Goal: Task Accomplishment & Management: Manage account settings

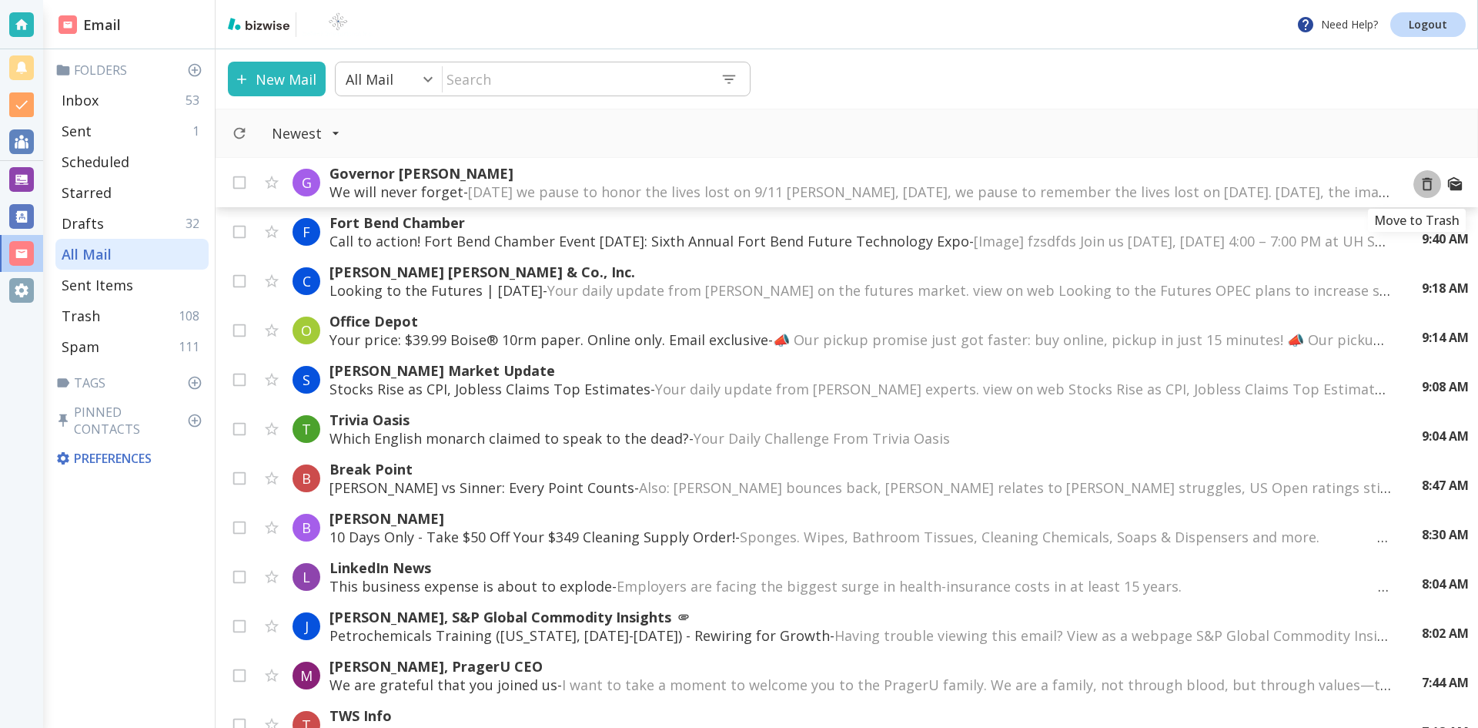
click at [1419, 183] on icon "Move to Trash" at bounding box center [1427, 184] width 17 height 17
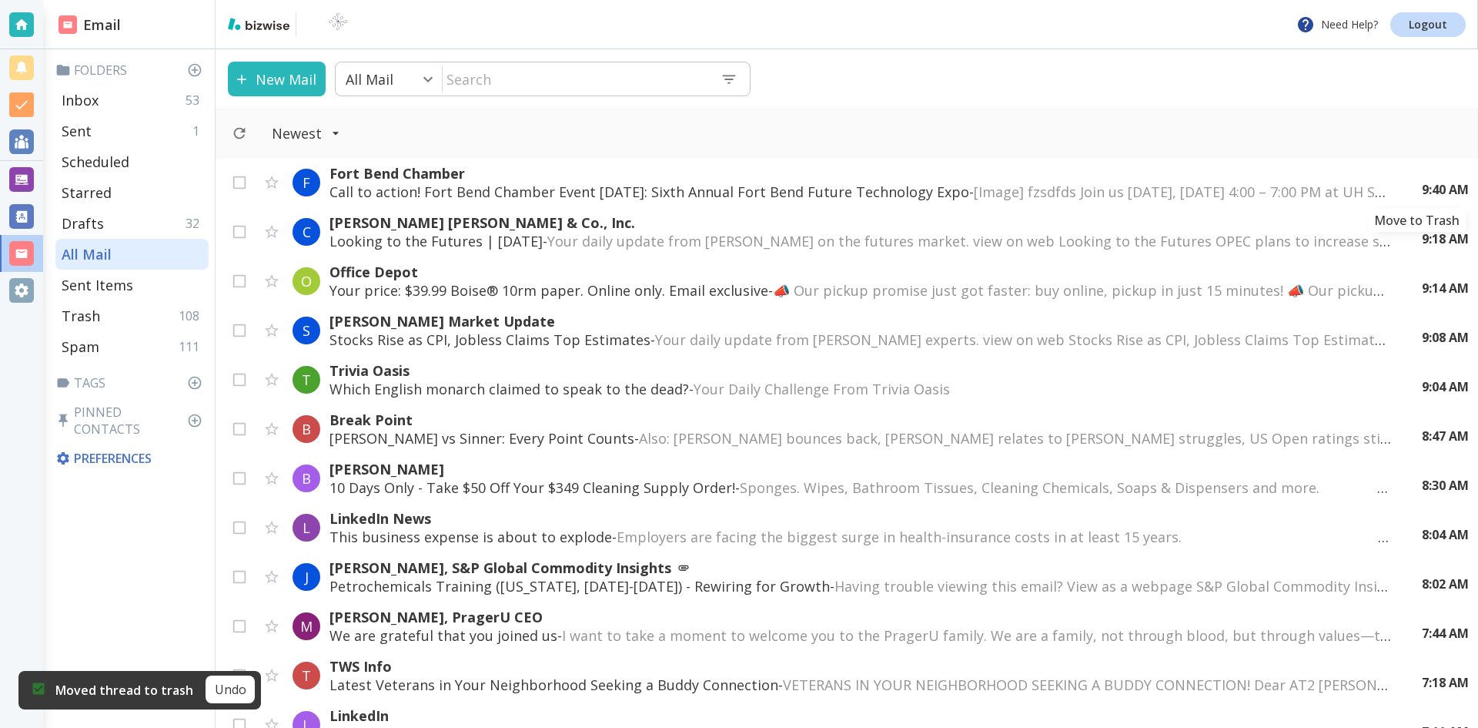
click at [0, 0] on icon "Move to Trash" at bounding box center [0, 0] width 0 height 0
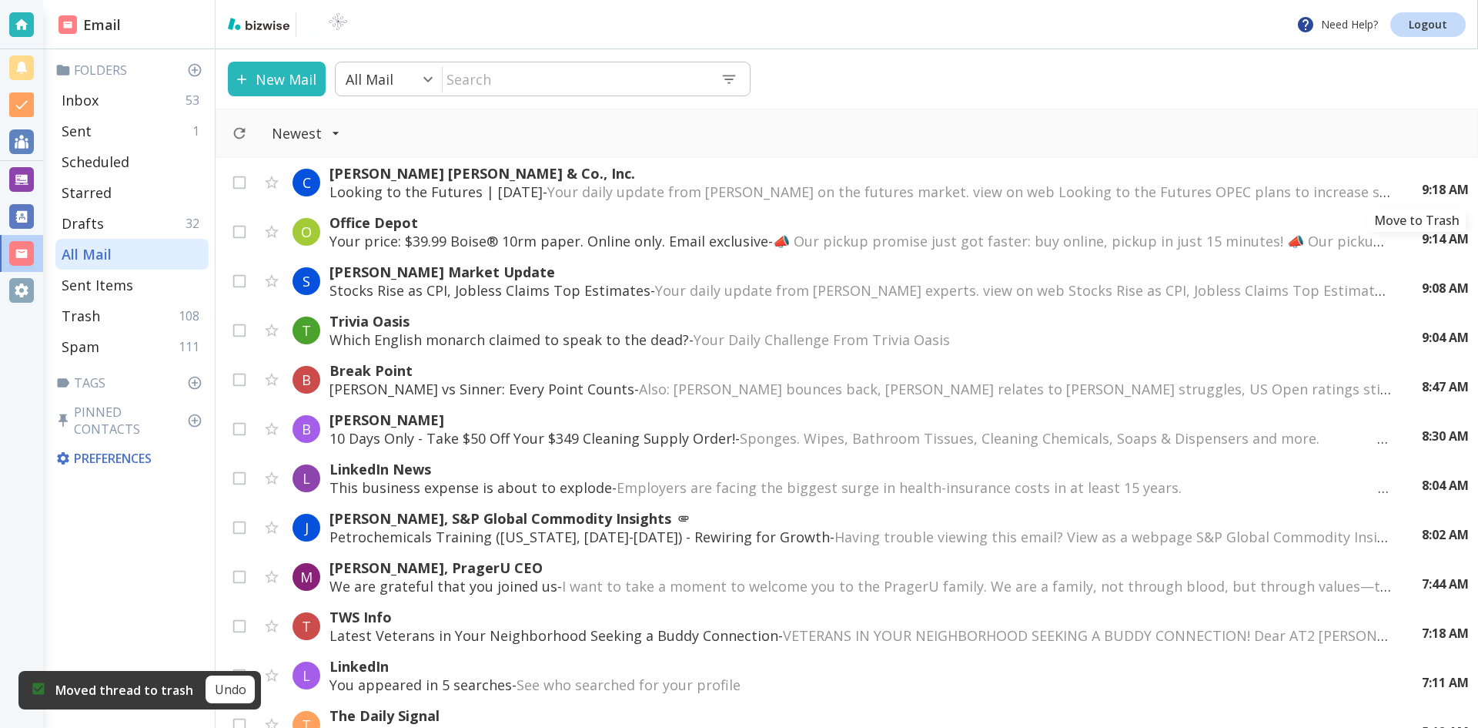
click at [0, 0] on icon "Move to Trash" at bounding box center [0, 0] width 0 height 0
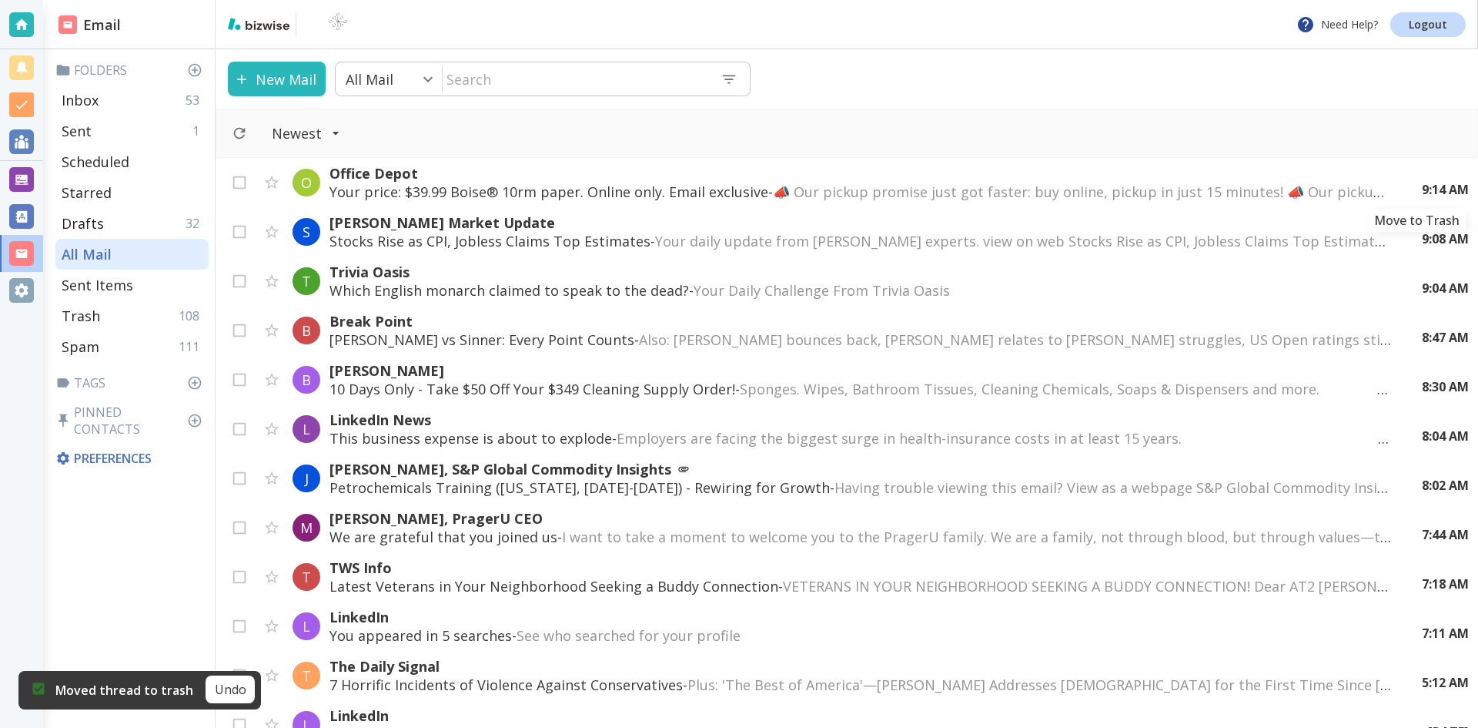
click at [0, 0] on icon "Move to Trash" at bounding box center [0, 0] width 0 height 0
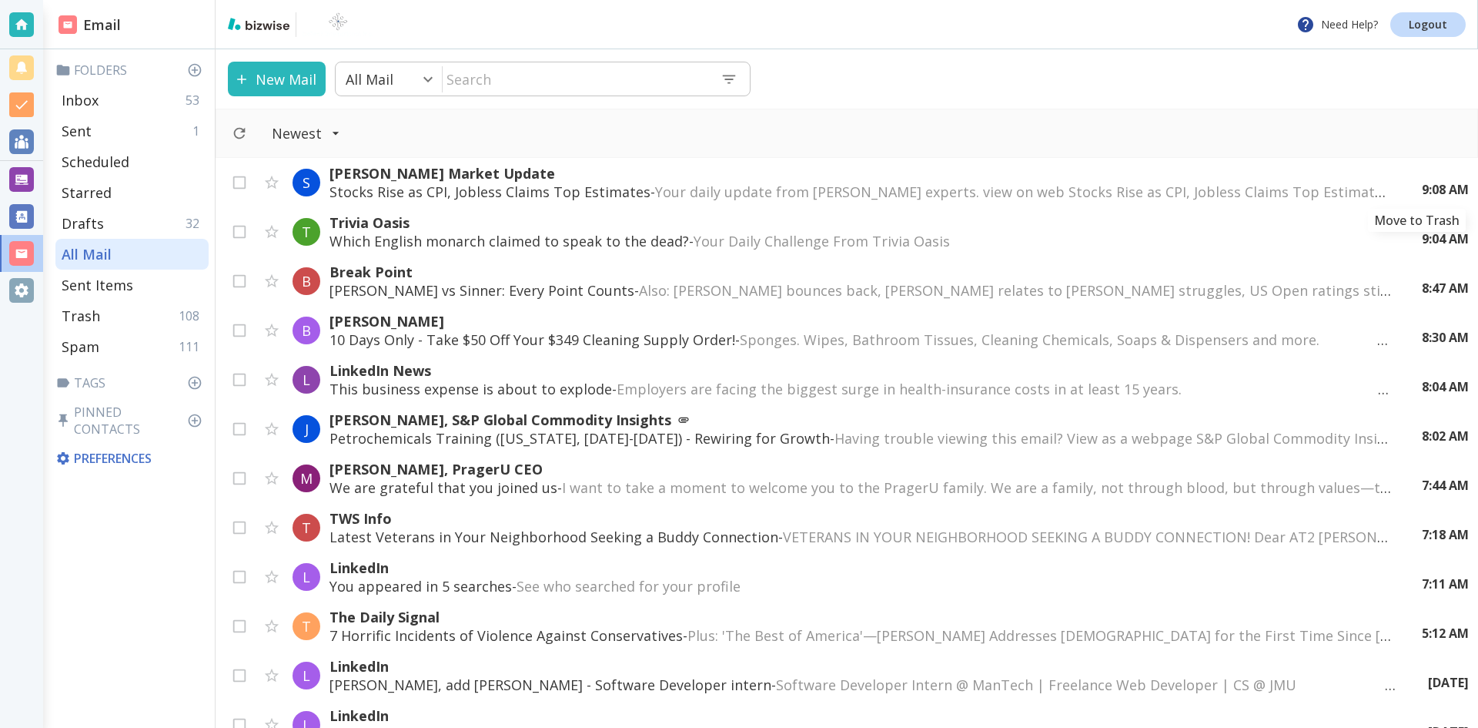
click at [0, 0] on icon "Move to Trash" at bounding box center [0, 0] width 0 height 0
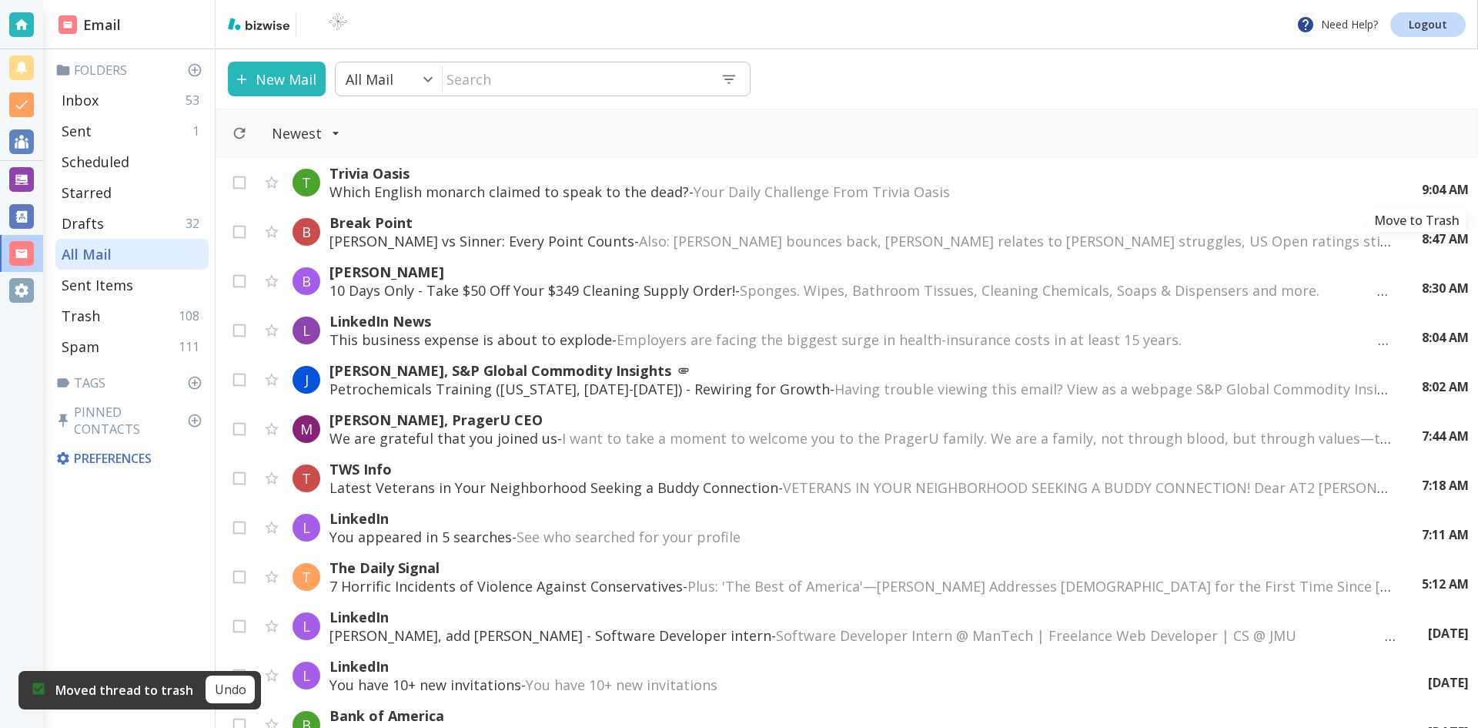
click at [0, 0] on icon "Move to Trash" at bounding box center [0, 0] width 0 height 0
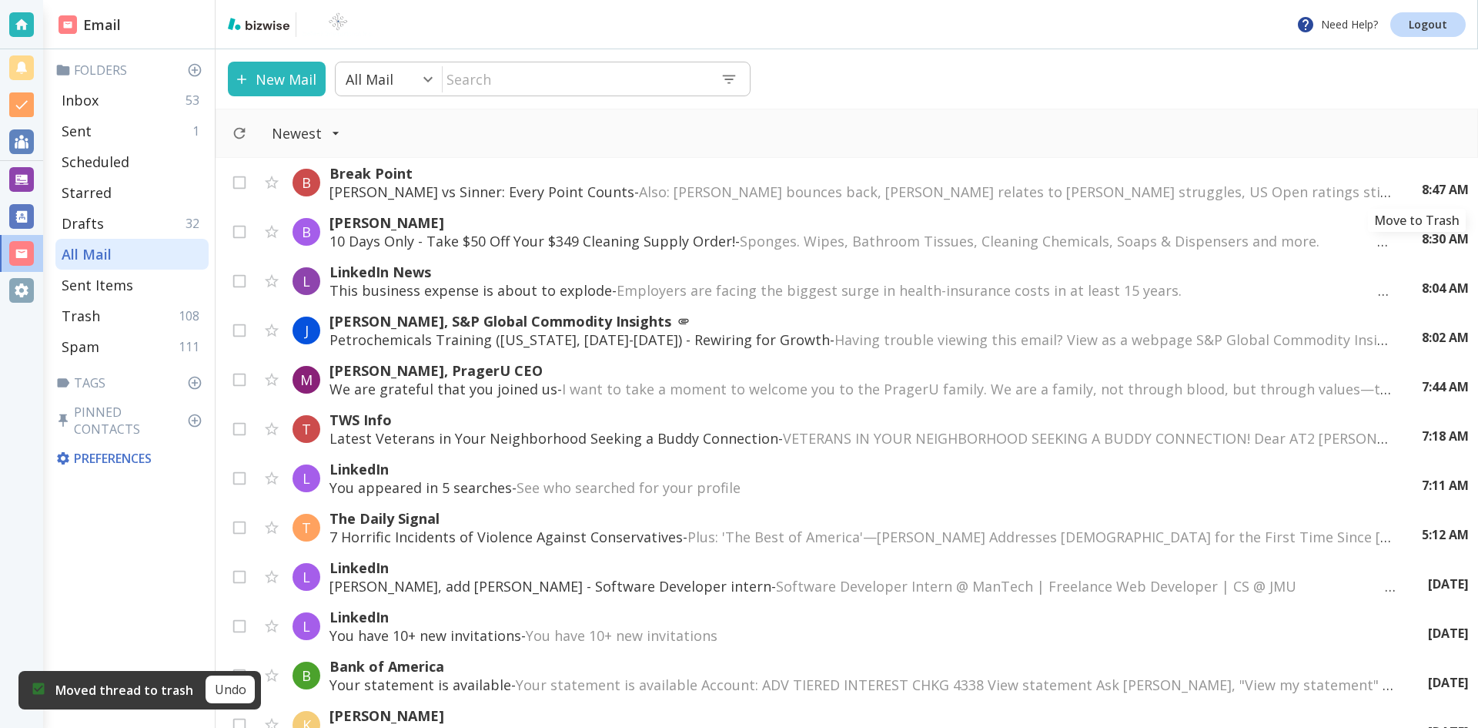
click at [0, 0] on icon "Move to Trash" at bounding box center [0, 0] width 0 height 0
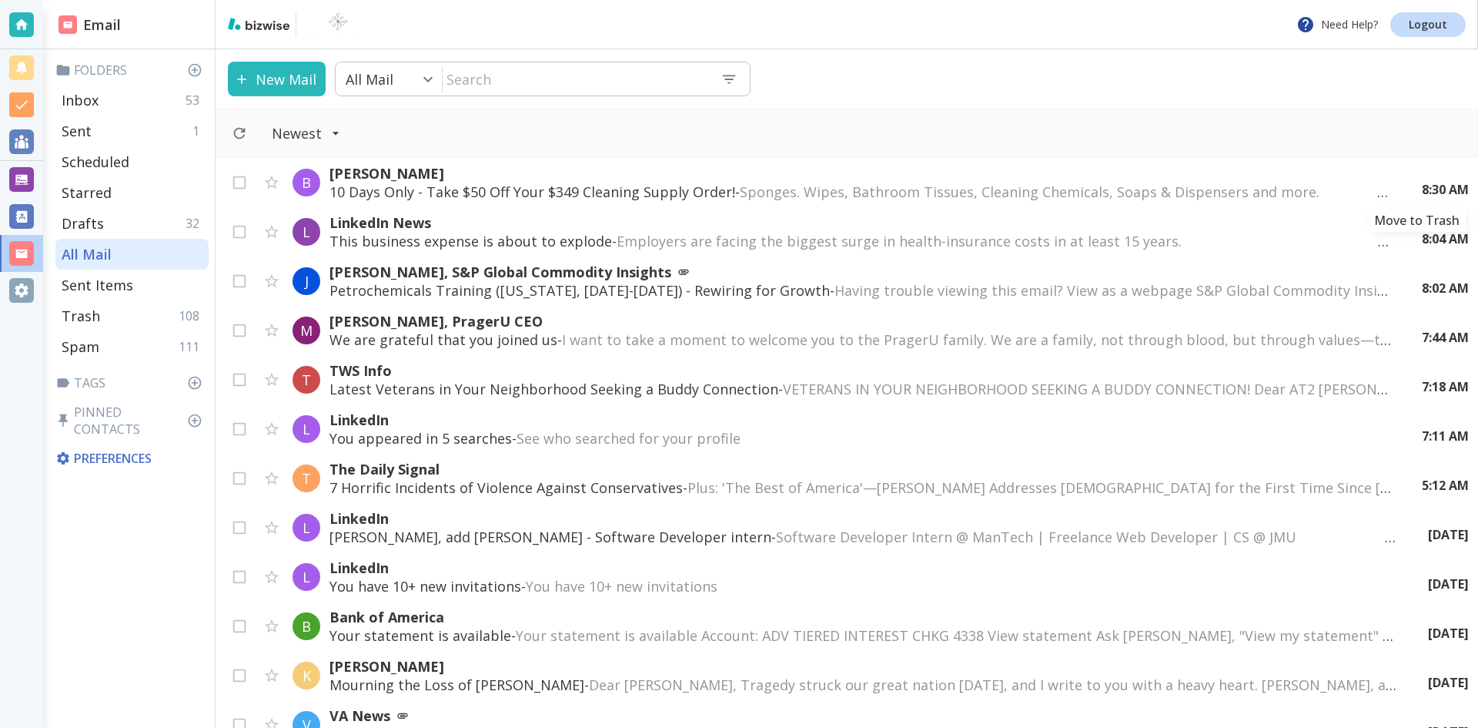
click at [0, 0] on icon "Move to Trash" at bounding box center [0, 0] width 0 height 0
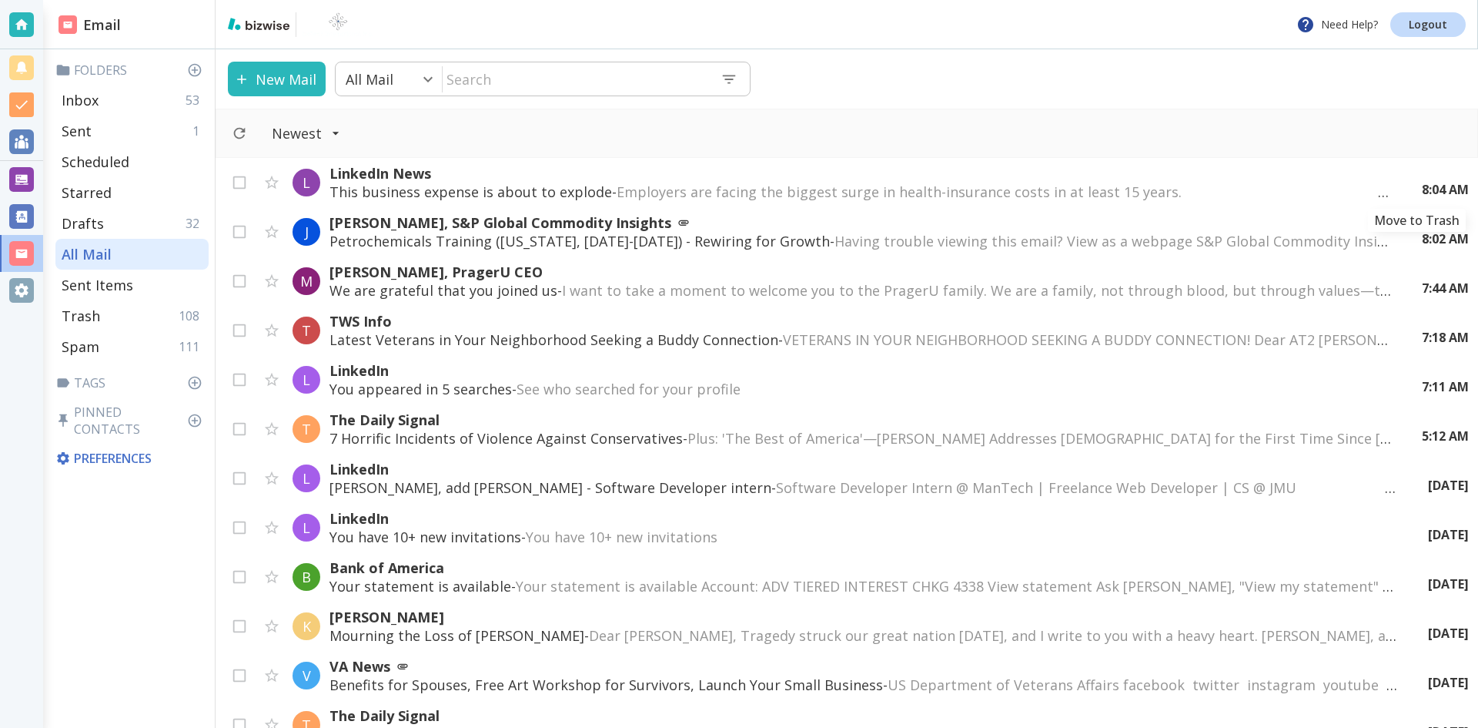
click at [1415, 183] on div "8:04 AM" at bounding box center [1439, 189] width 59 height 17
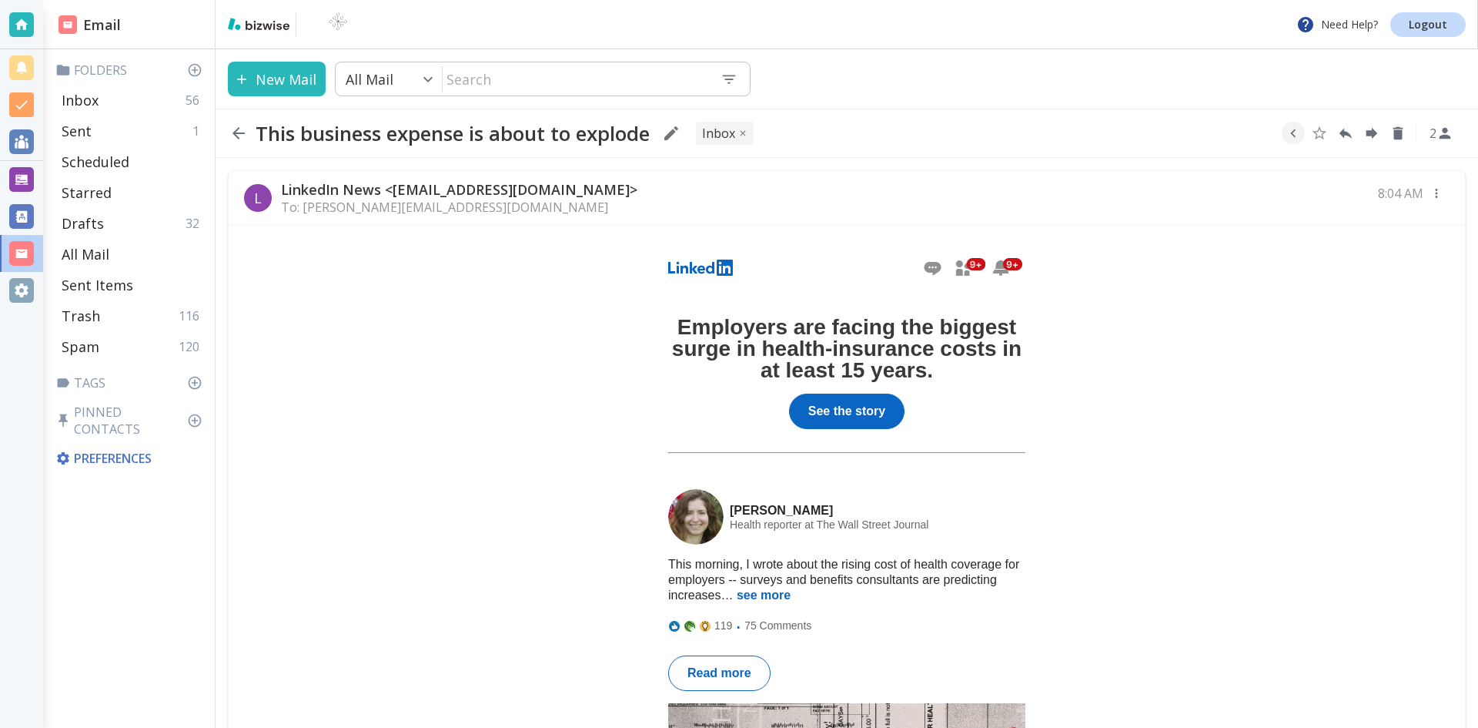
click at [239, 132] on icon "button" at bounding box center [239, 133] width 12 height 12
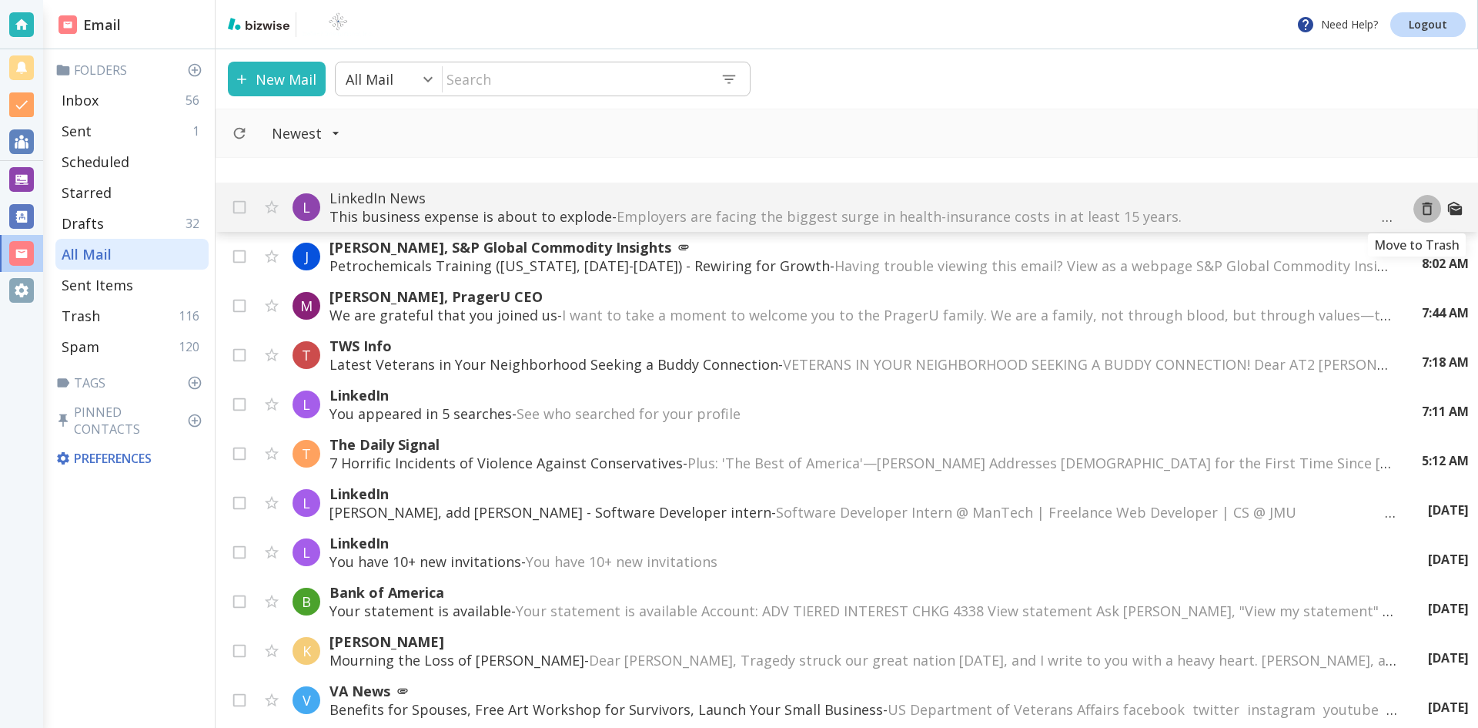
click at [1419, 209] on icon "Move to Trash" at bounding box center [1427, 208] width 17 height 17
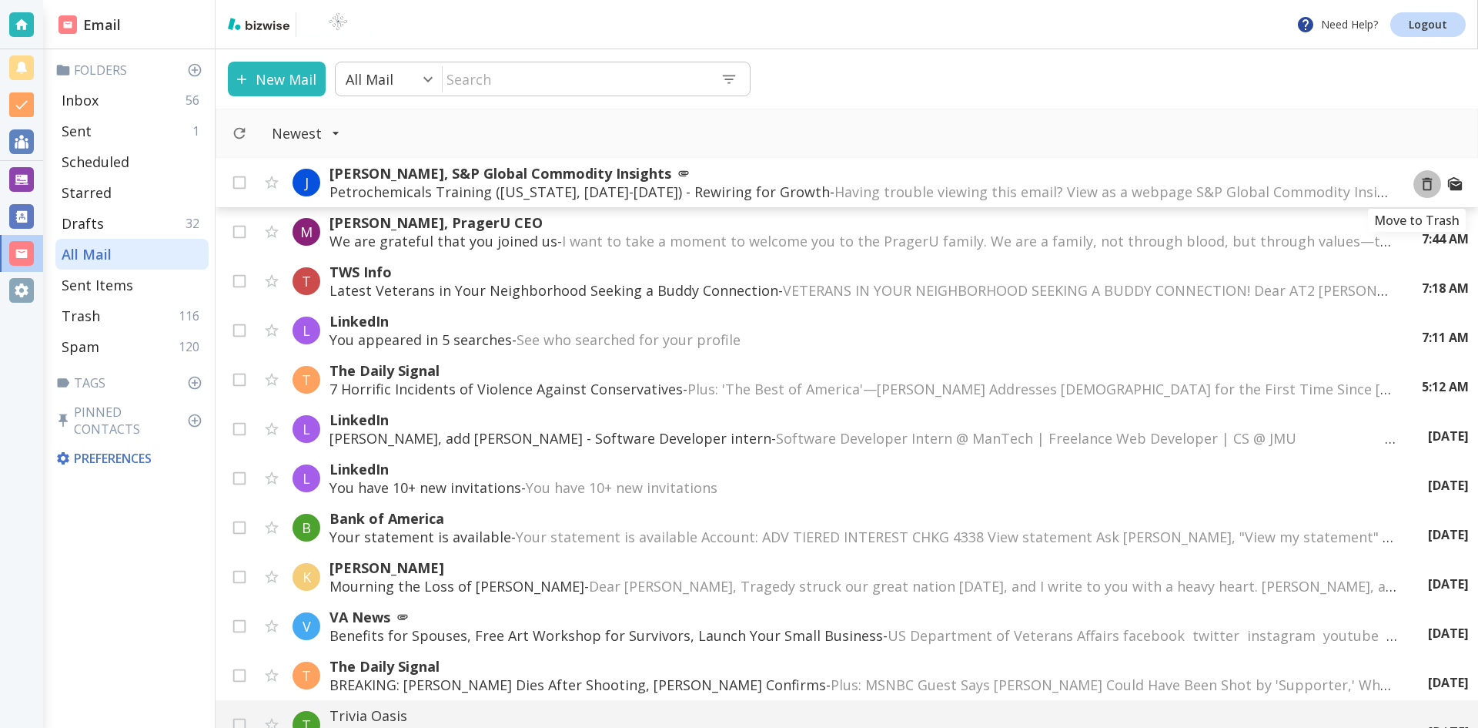
click at [1419, 183] on icon "Move to Trash" at bounding box center [1427, 184] width 17 height 17
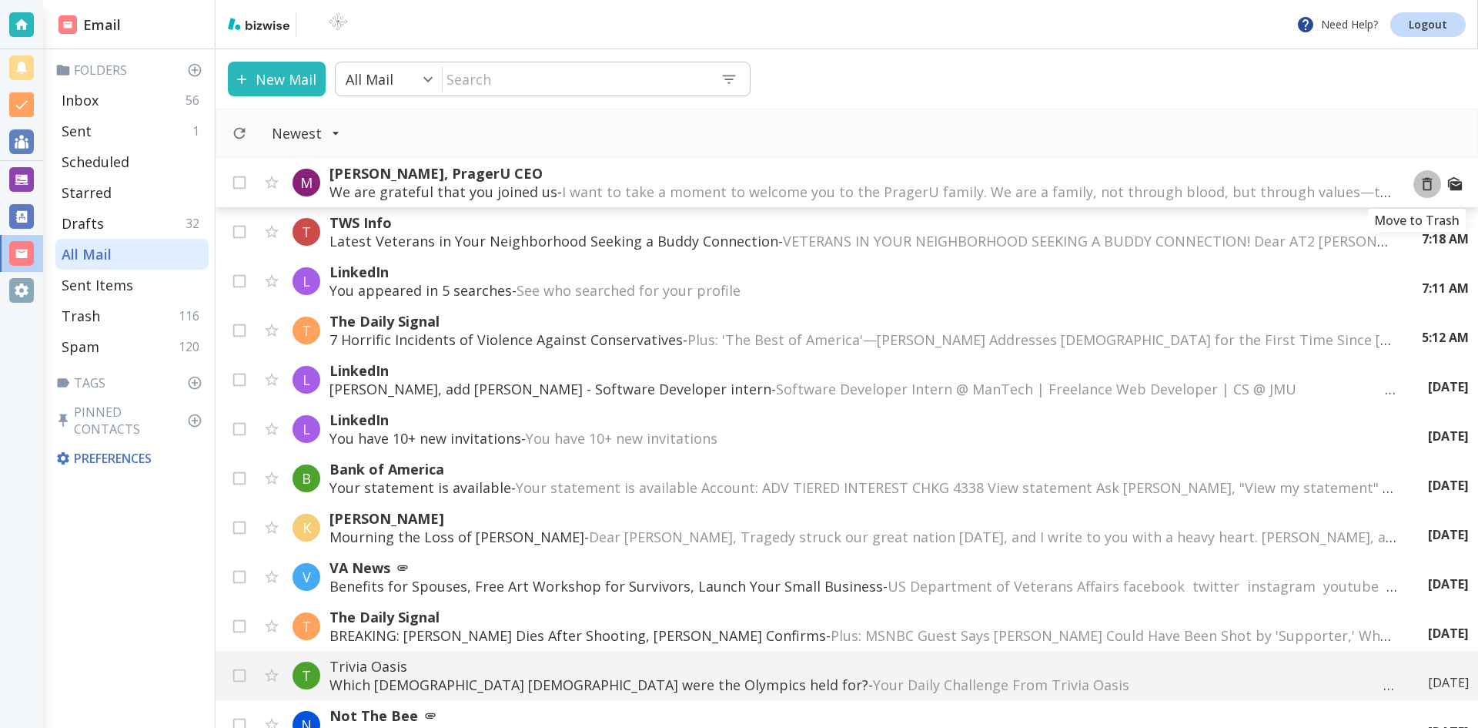
click at [1419, 185] on icon "Move to Trash" at bounding box center [1427, 184] width 17 height 17
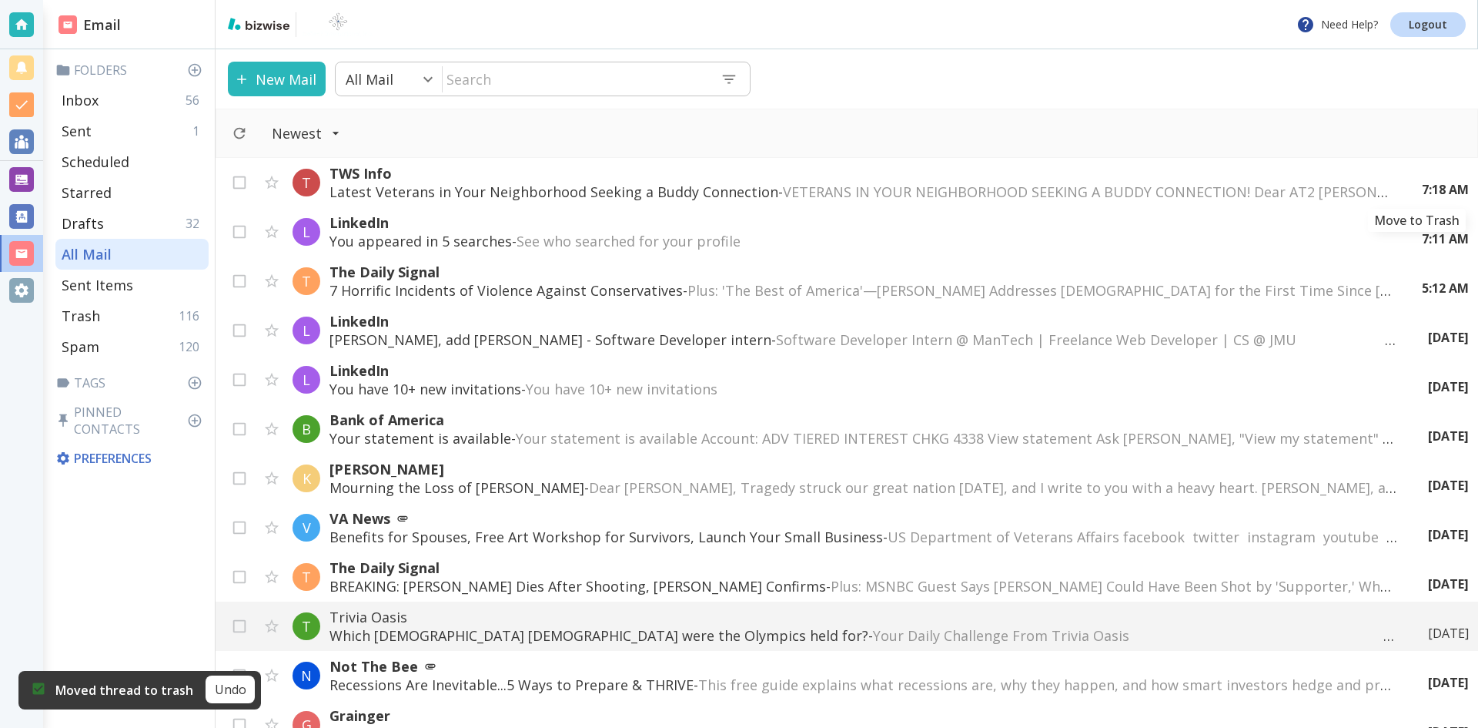
click at [0, 0] on icon "Move to Trash" at bounding box center [0, 0] width 0 height 0
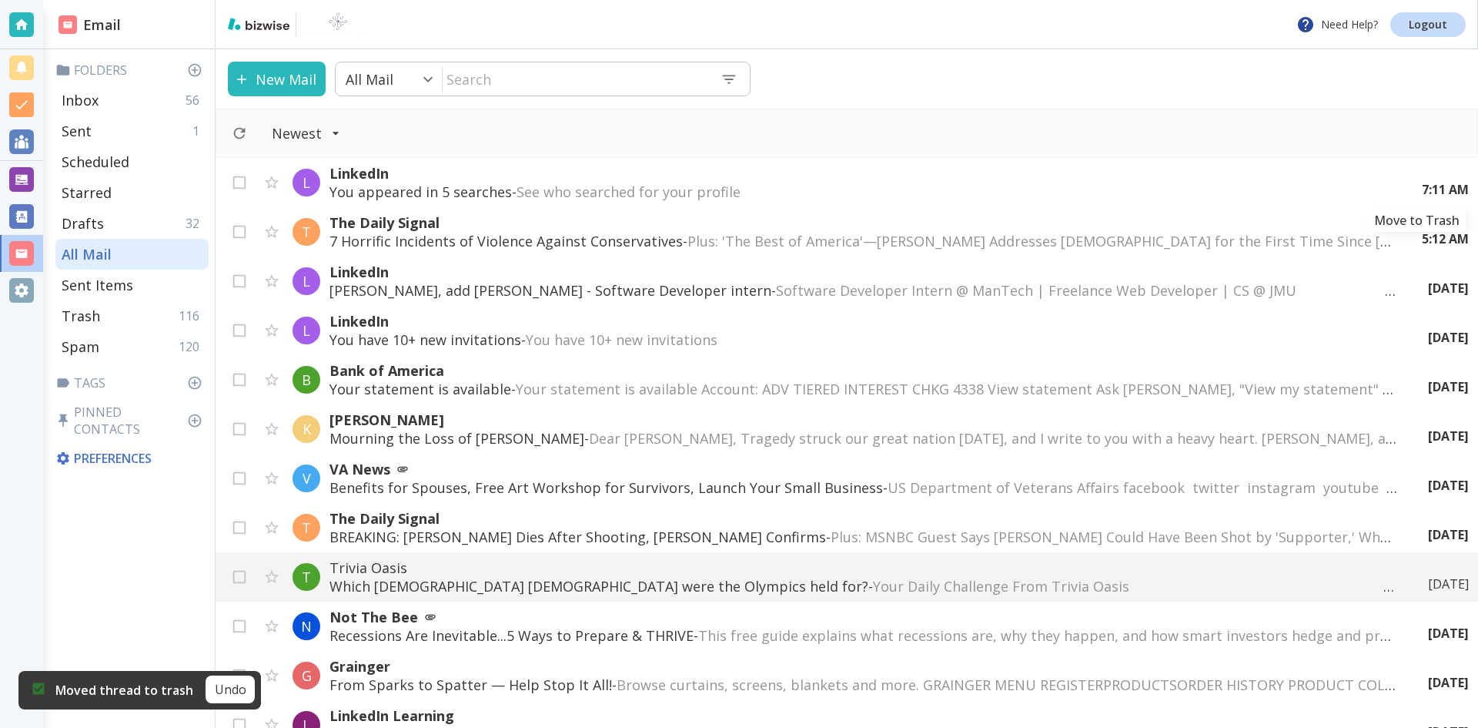
click at [0, 0] on icon "Move to Trash" at bounding box center [0, 0] width 0 height 0
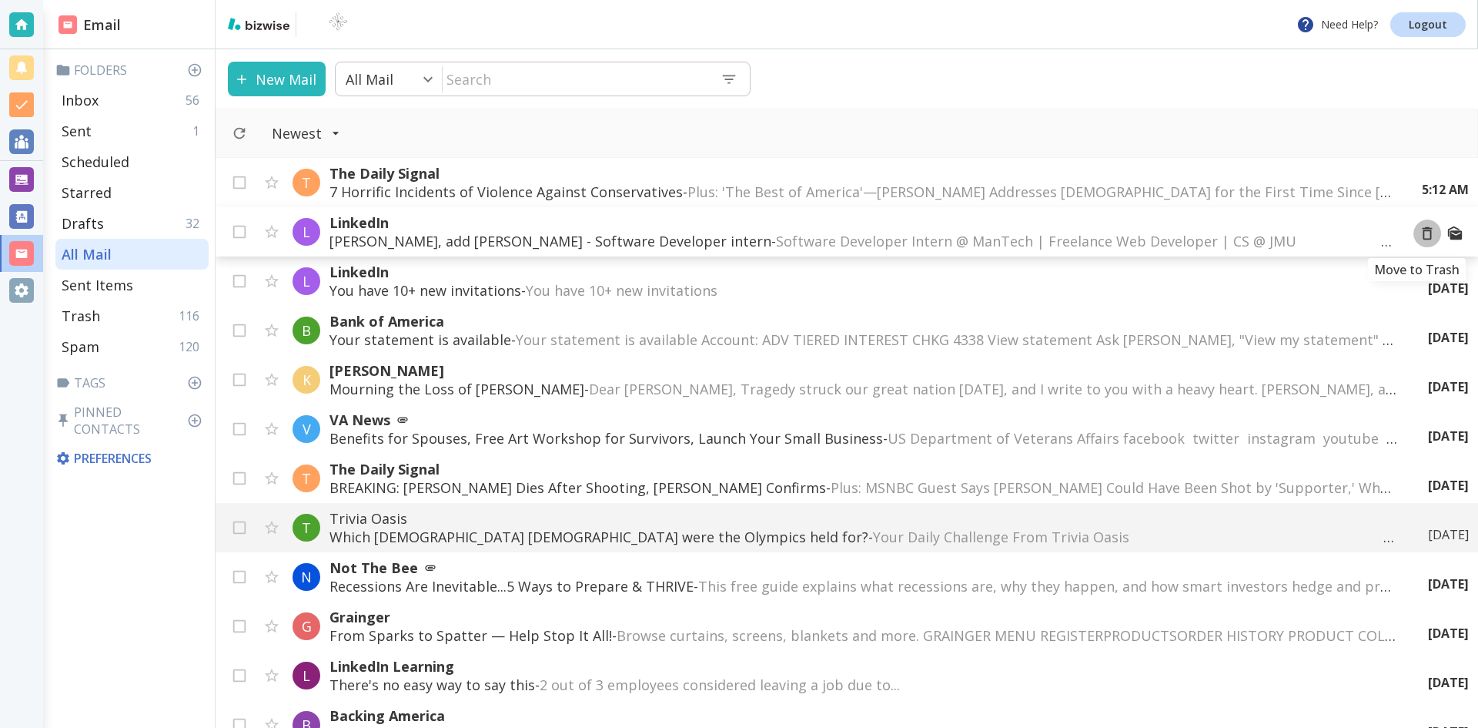
click at [1419, 233] on icon "Move to Trash" at bounding box center [1427, 233] width 17 height 17
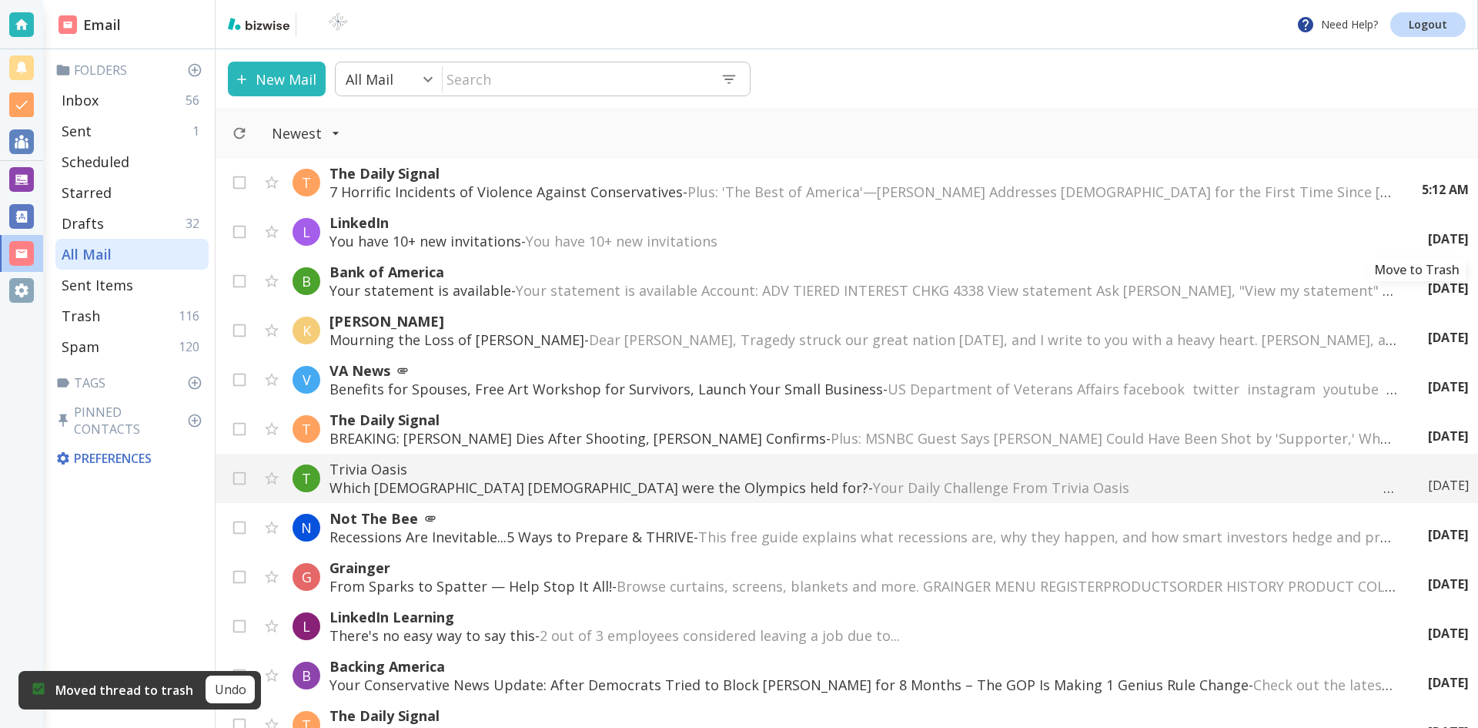
click at [0, 0] on icon "Move to Trash" at bounding box center [0, 0] width 0 height 0
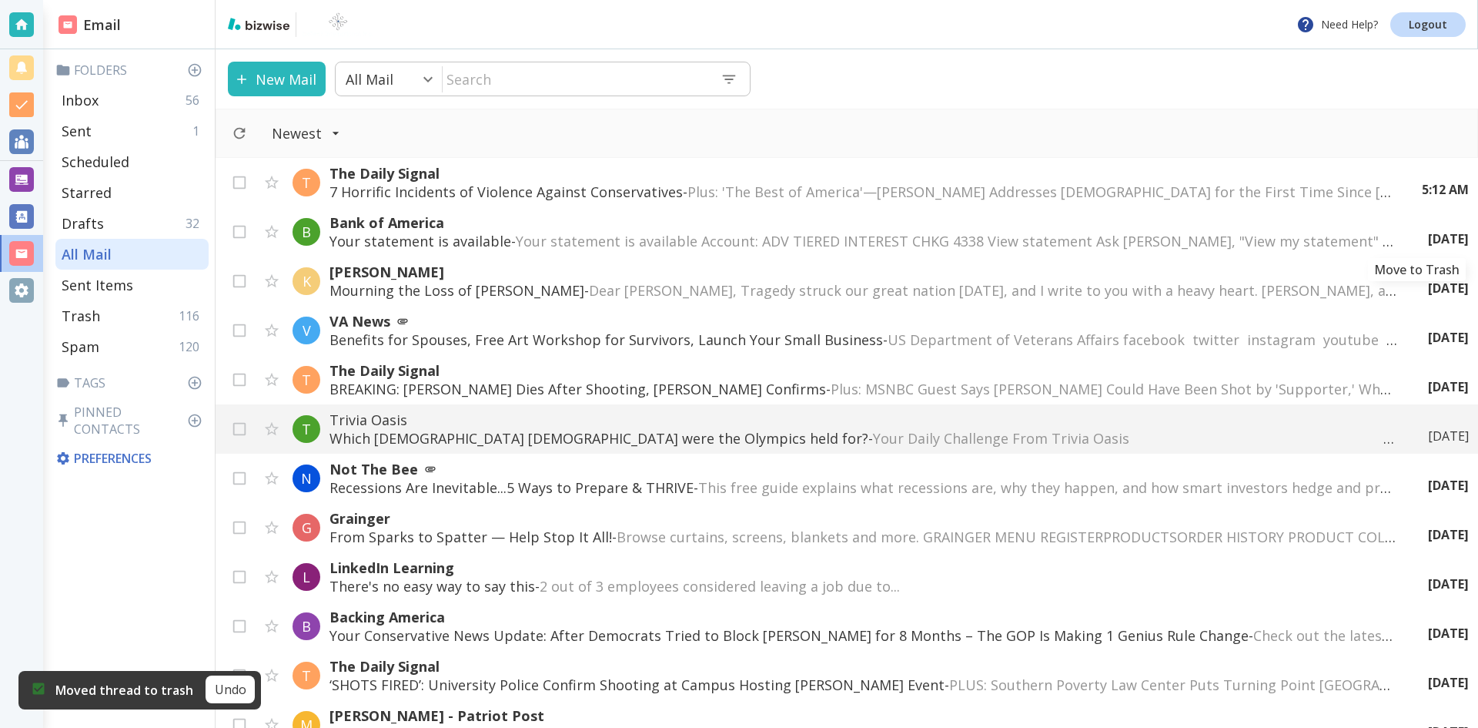
click at [0, 0] on icon "Move to Trash" at bounding box center [0, 0] width 0 height 0
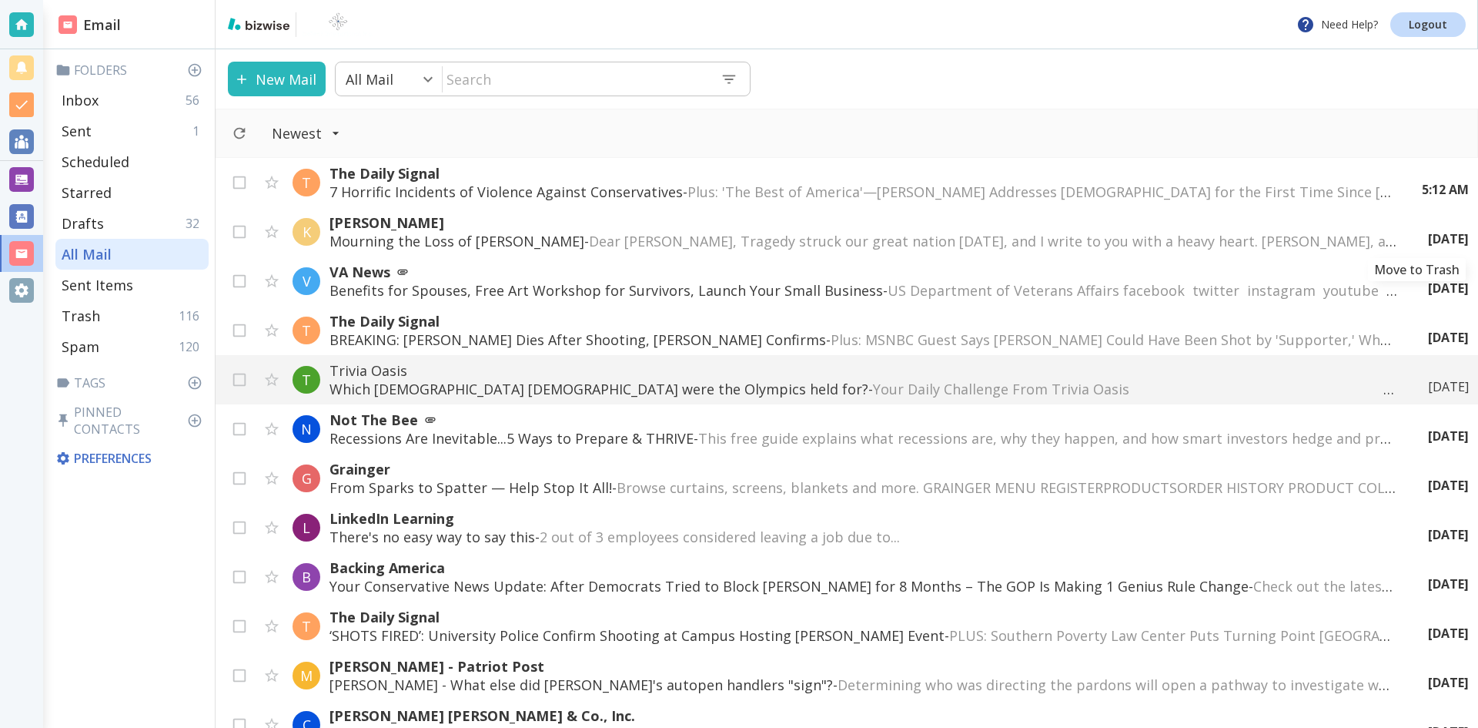
click at [0, 0] on icon "Move to Trash" at bounding box center [0, 0] width 0 height 0
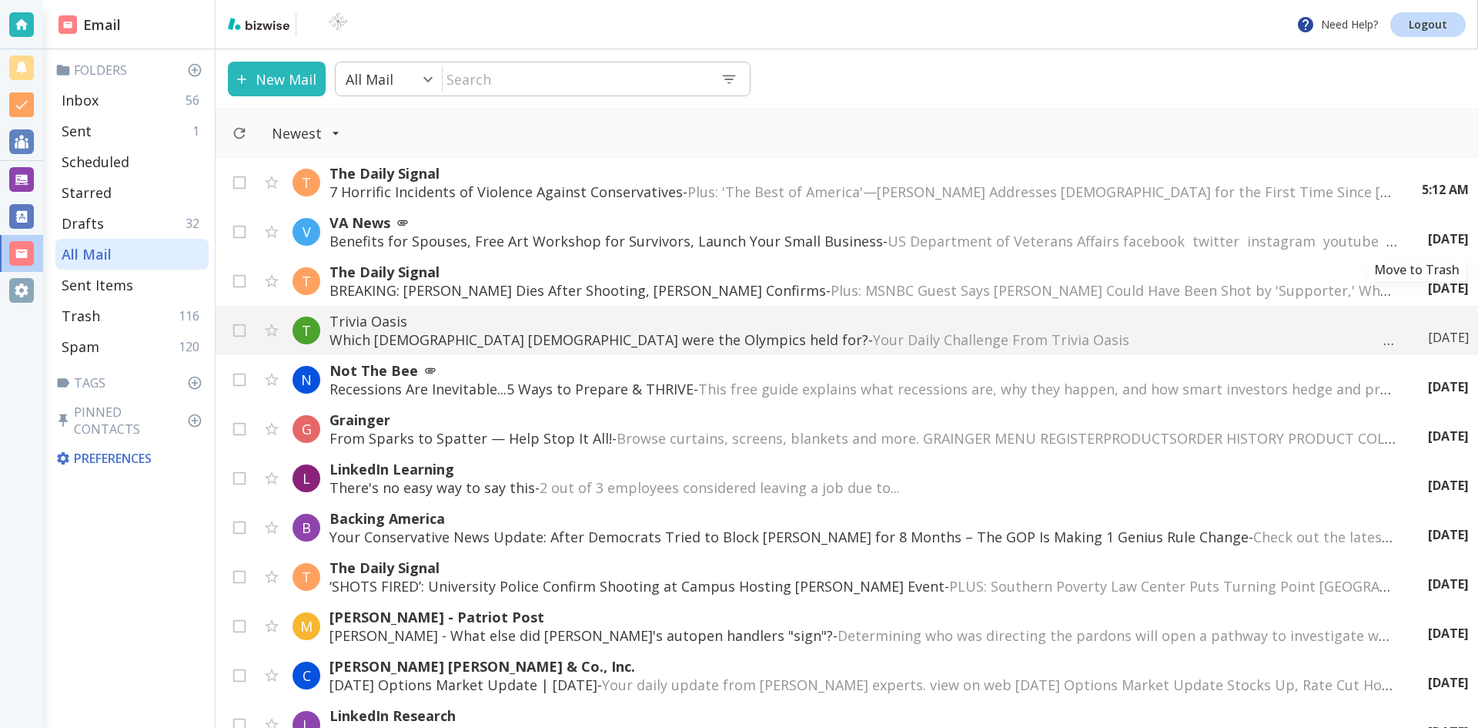
click at [0, 0] on icon "Move to Trash" at bounding box center [0, 0] width 0 height 0
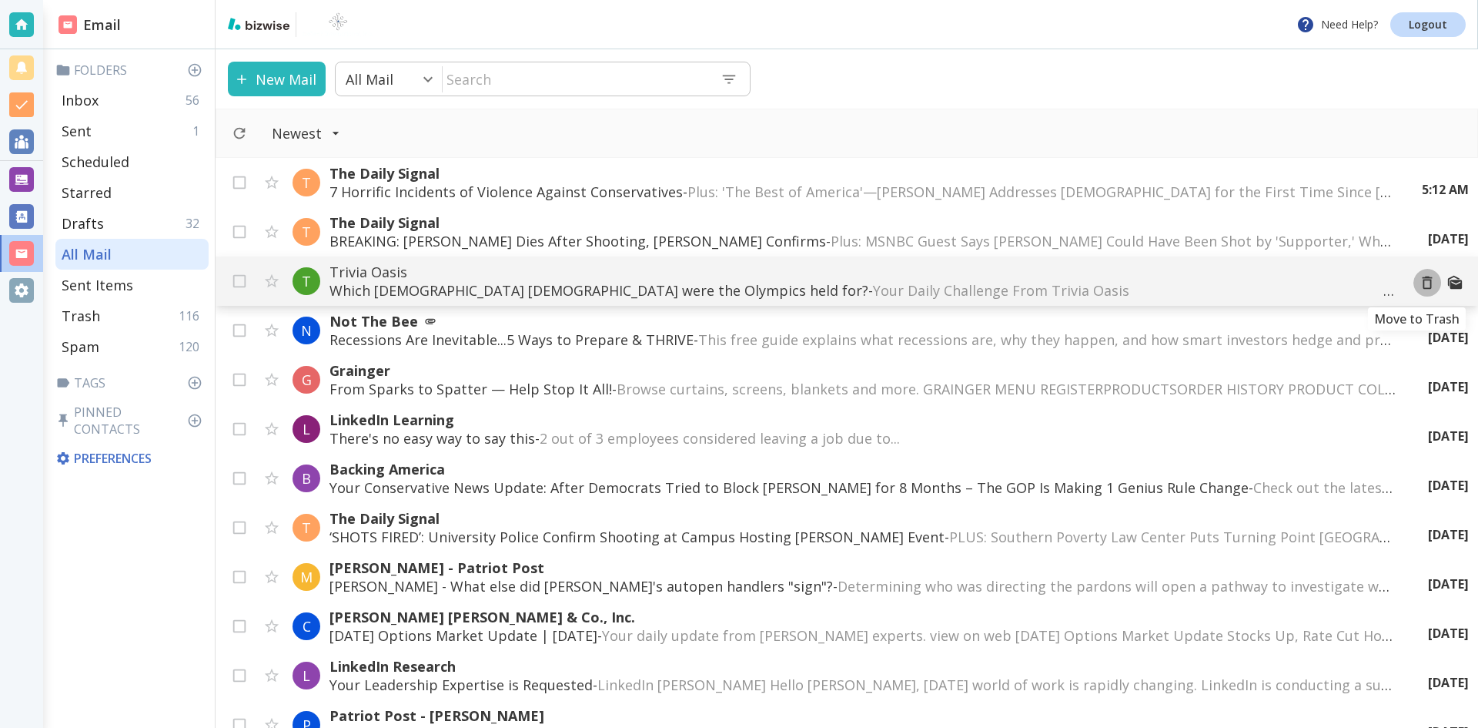
click at [1419, 282] on icon "Move to Trash" at bounding box center [1427, 282] width 17 height 17
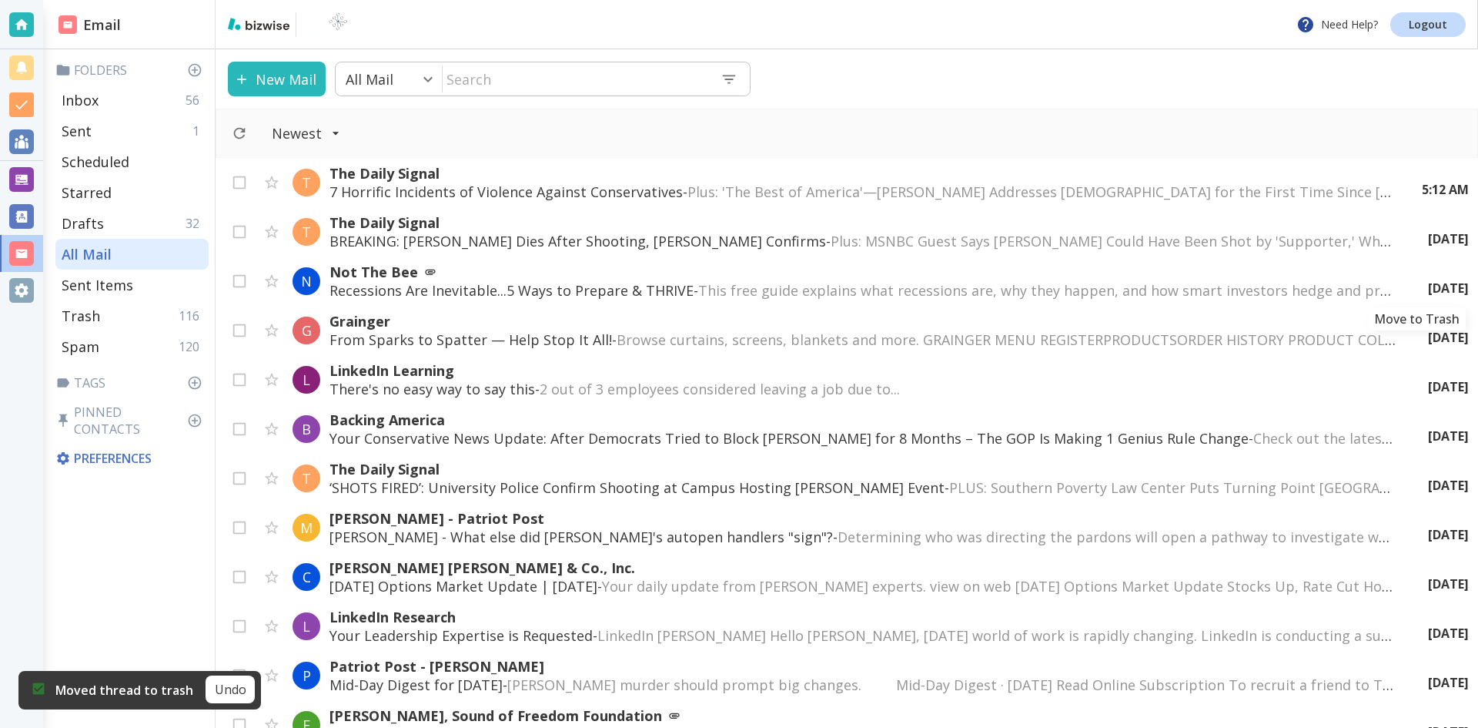
click at [0, 0] on icon "Move to Trash" at bounding box center [0, 0] width 0 height 0
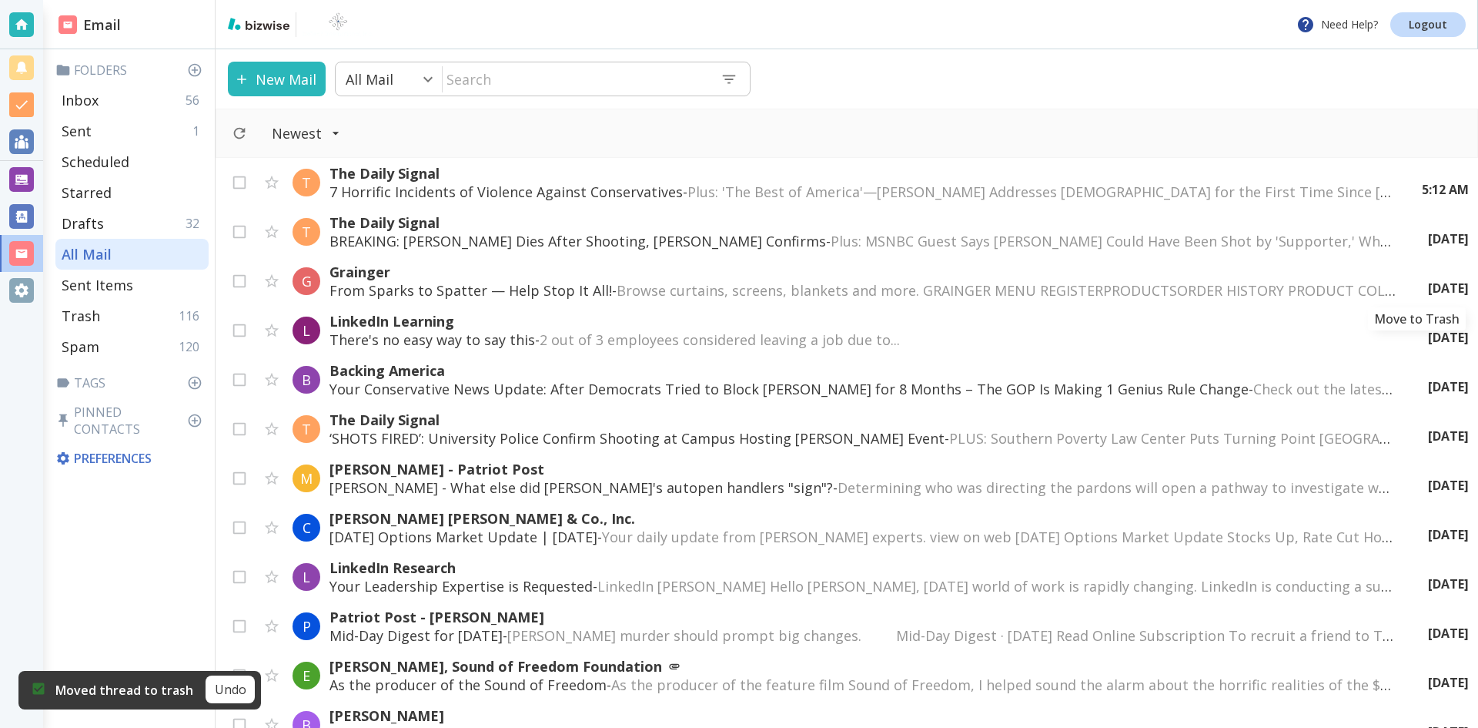
click at [0, 0] on icon "Move to Trash" at bounding box center [0, 0] width 0 height 0
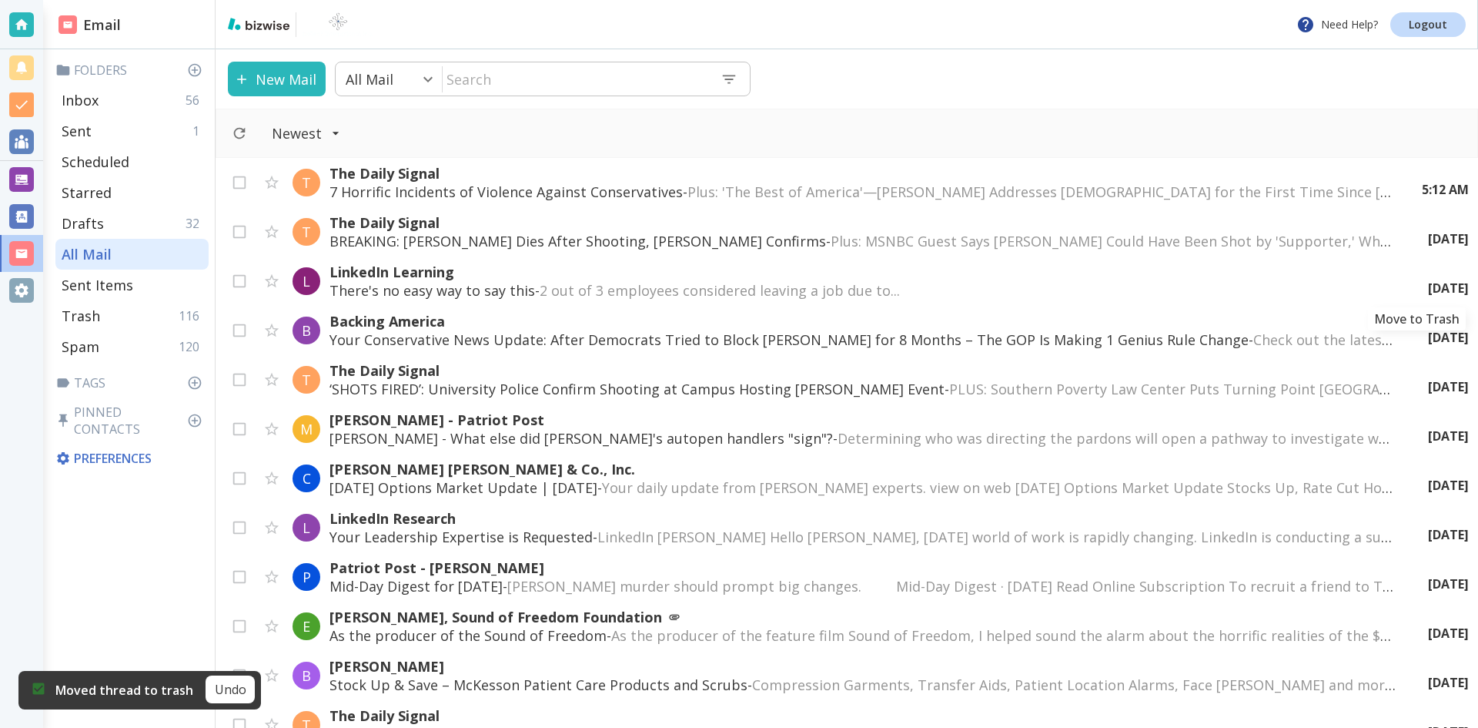
click at [0, 0] on icon "Move to Trash" at bounding box center [0, 0] width 0 height 0
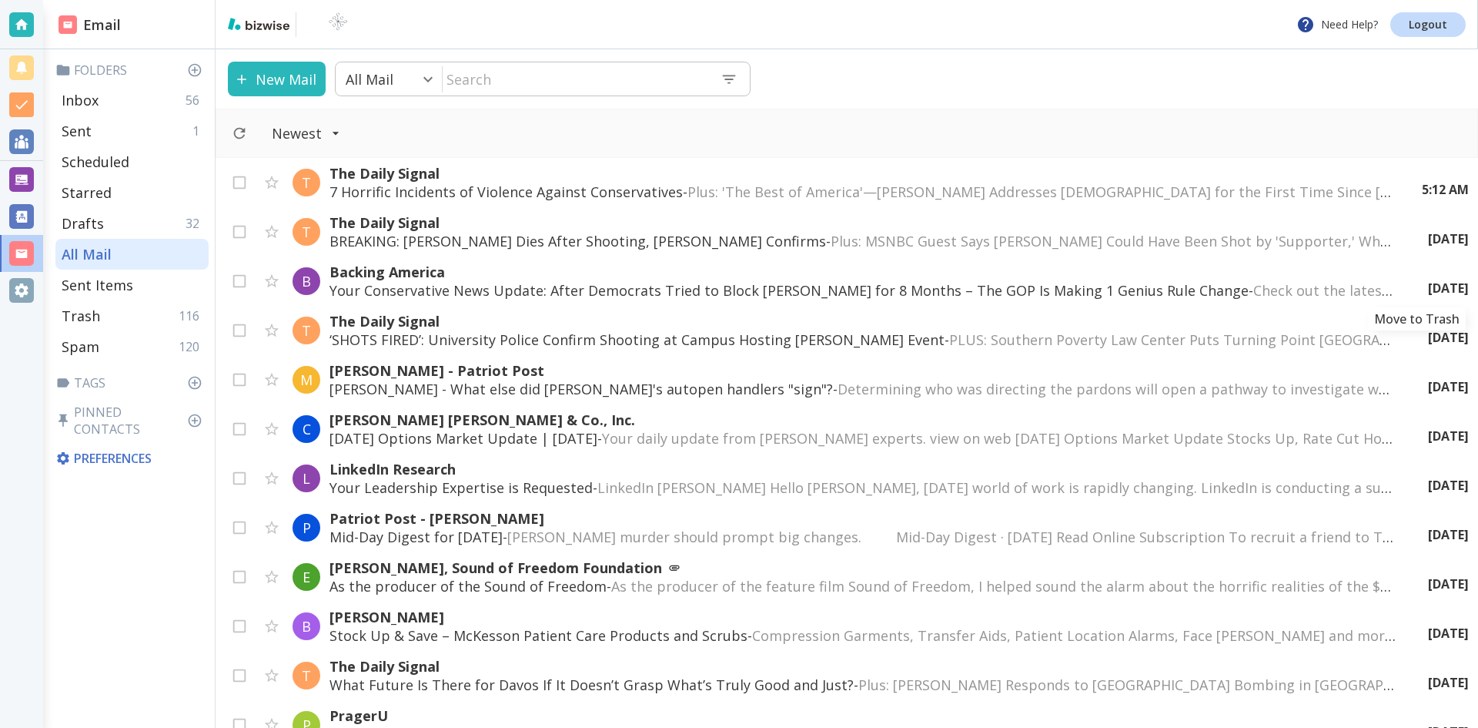
click at [0, 0] on icon "Move to Trash" at bounding box center [0, 0] width 0 height 0
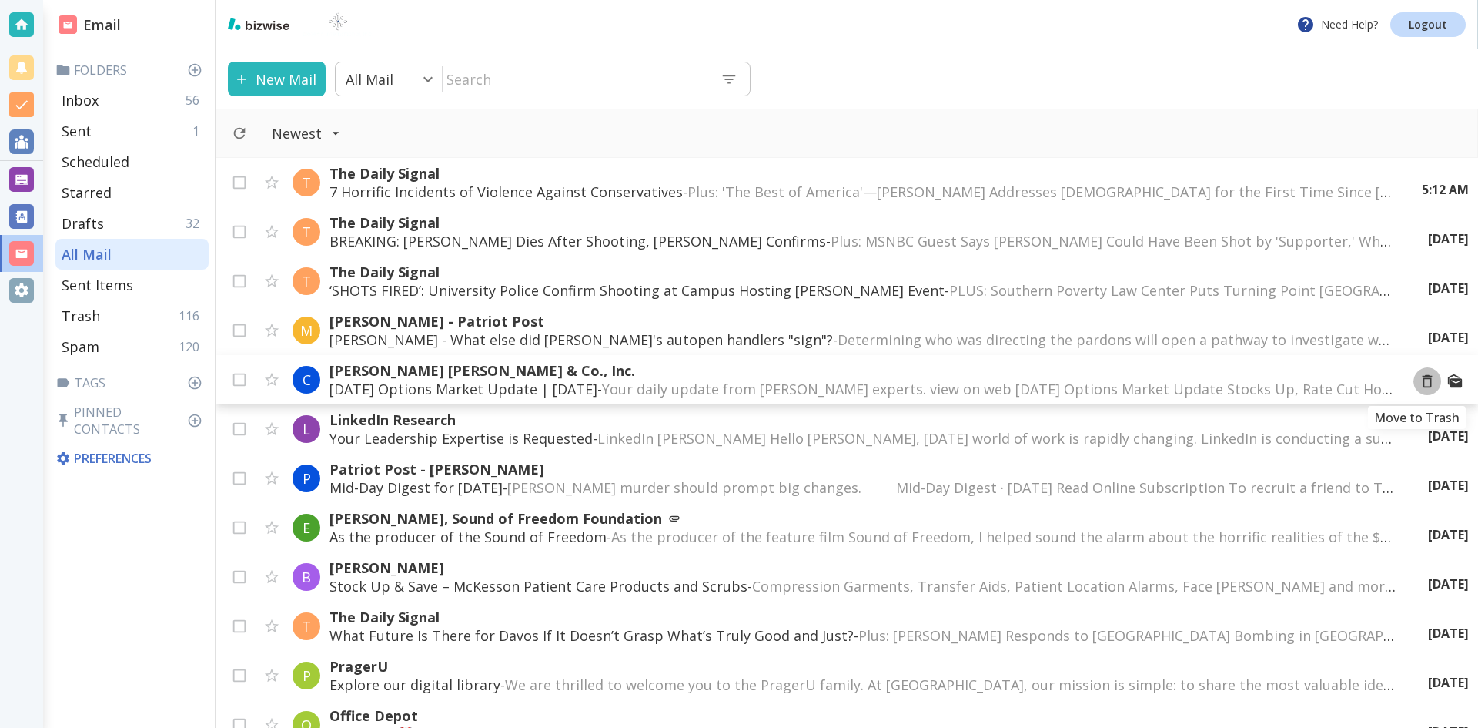
click at [1419, 381] on icon "Move to Trash" at bounding box center [1427, 381] width 17 height 17
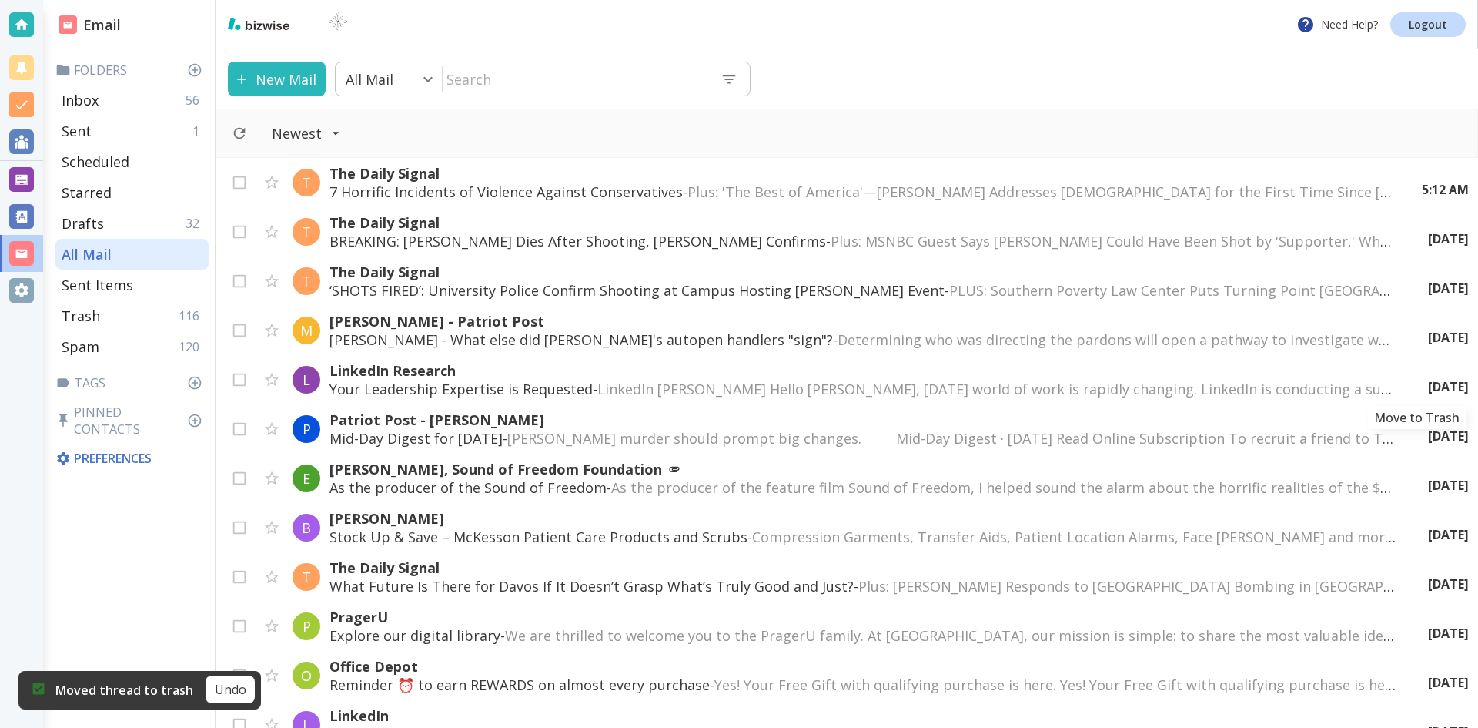
click at [0, 0] on icon "Move to Trash" at bounding box center [0, 0] width 0 height 0
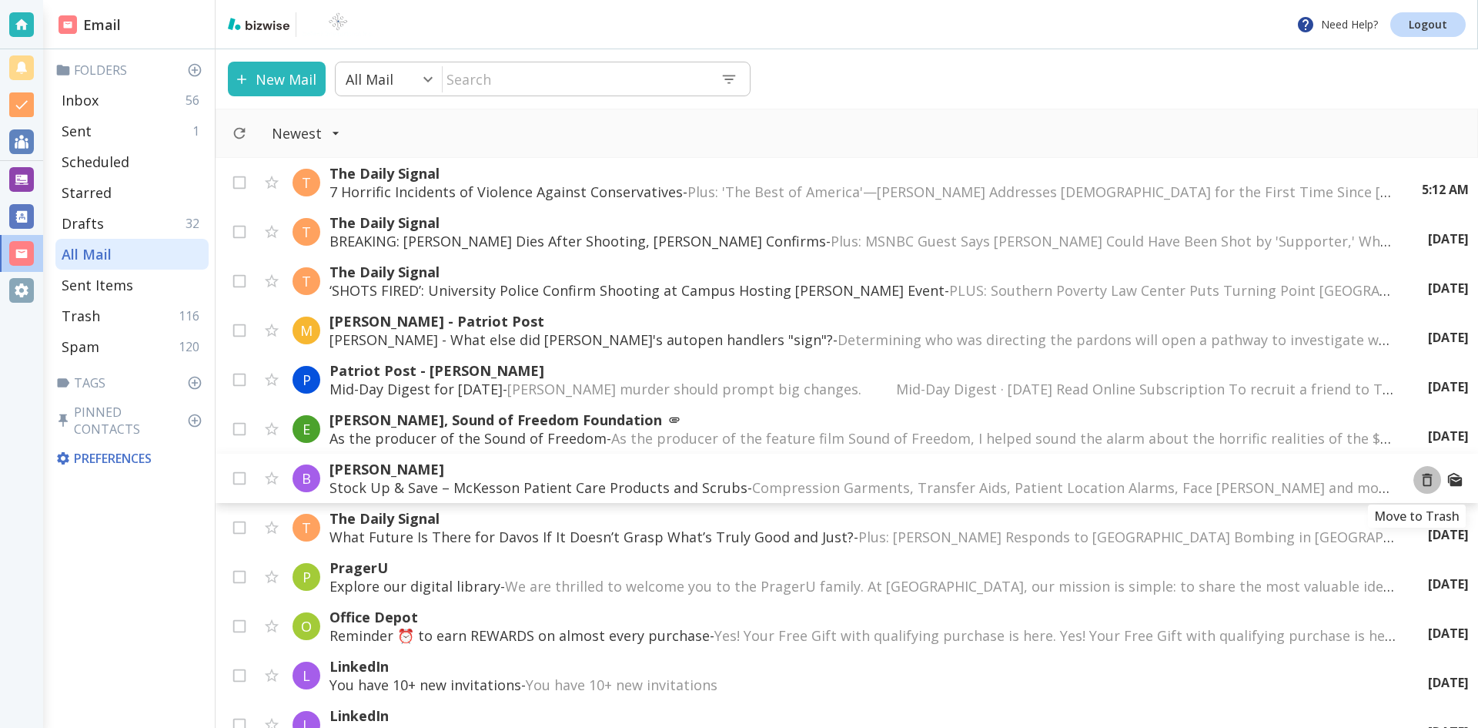
click at [1419, 480] on icon "Move to Trash" at bounding box center [1427, 479] width 17 height 17
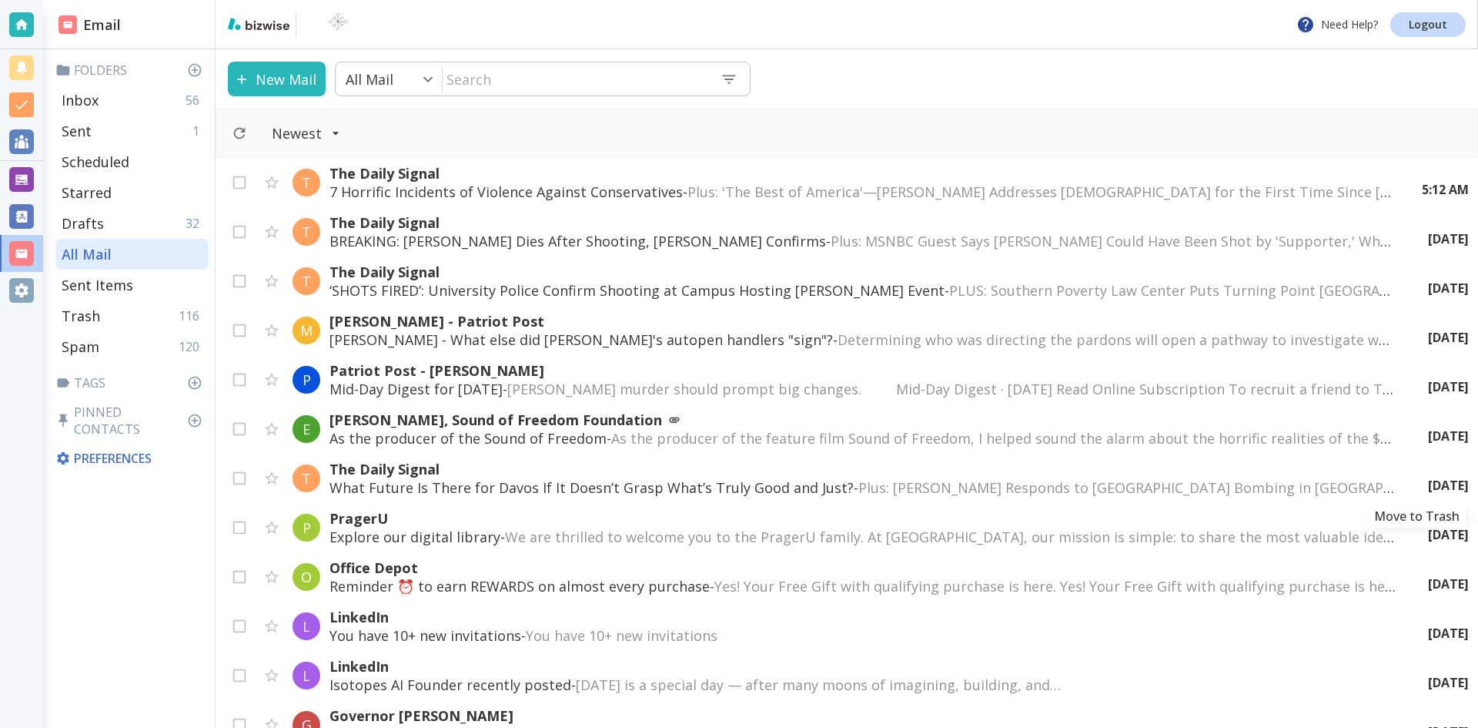
click at [0, 0] on icon "Move to Trash" at bounding box center [0, 0] width 0 height 0
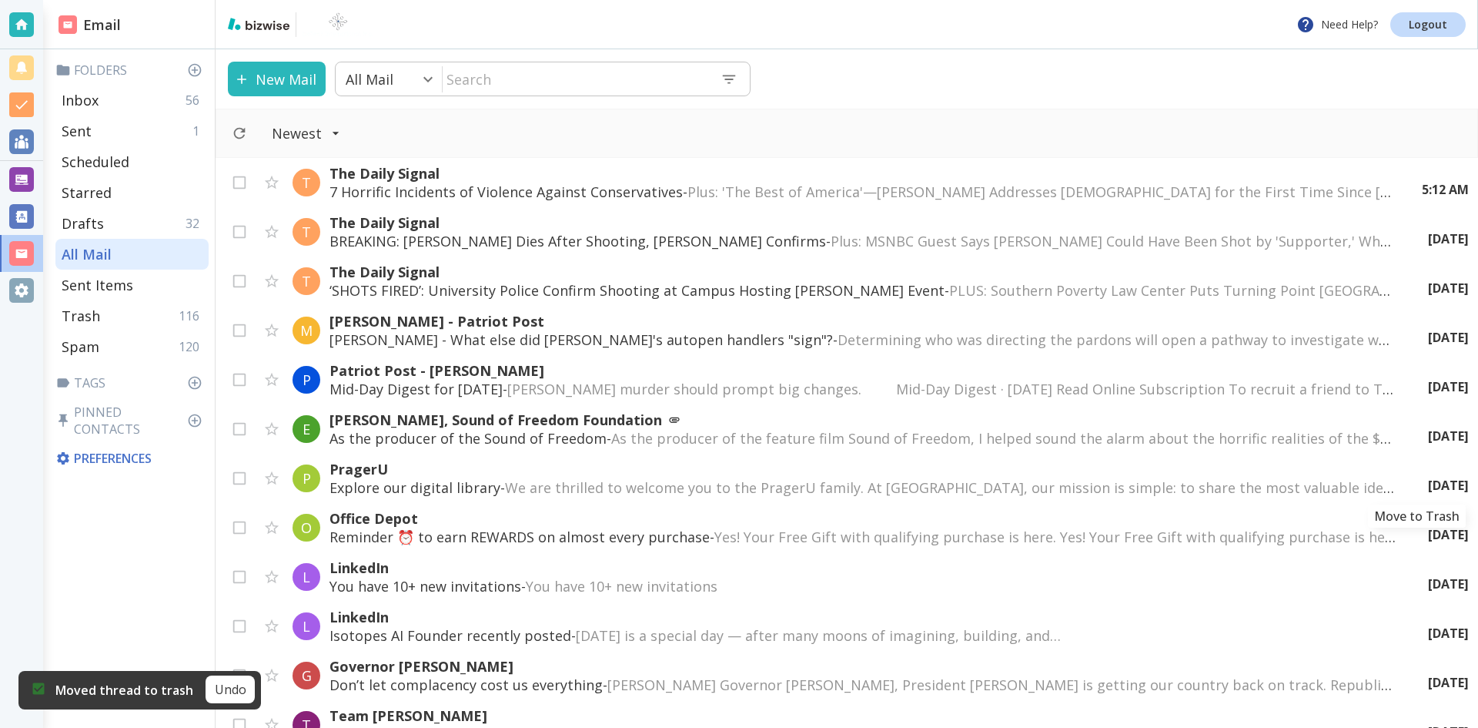
click at [0, 0] on icon "Move to Trash" at bounding box center [0, 0] width 0 height 0
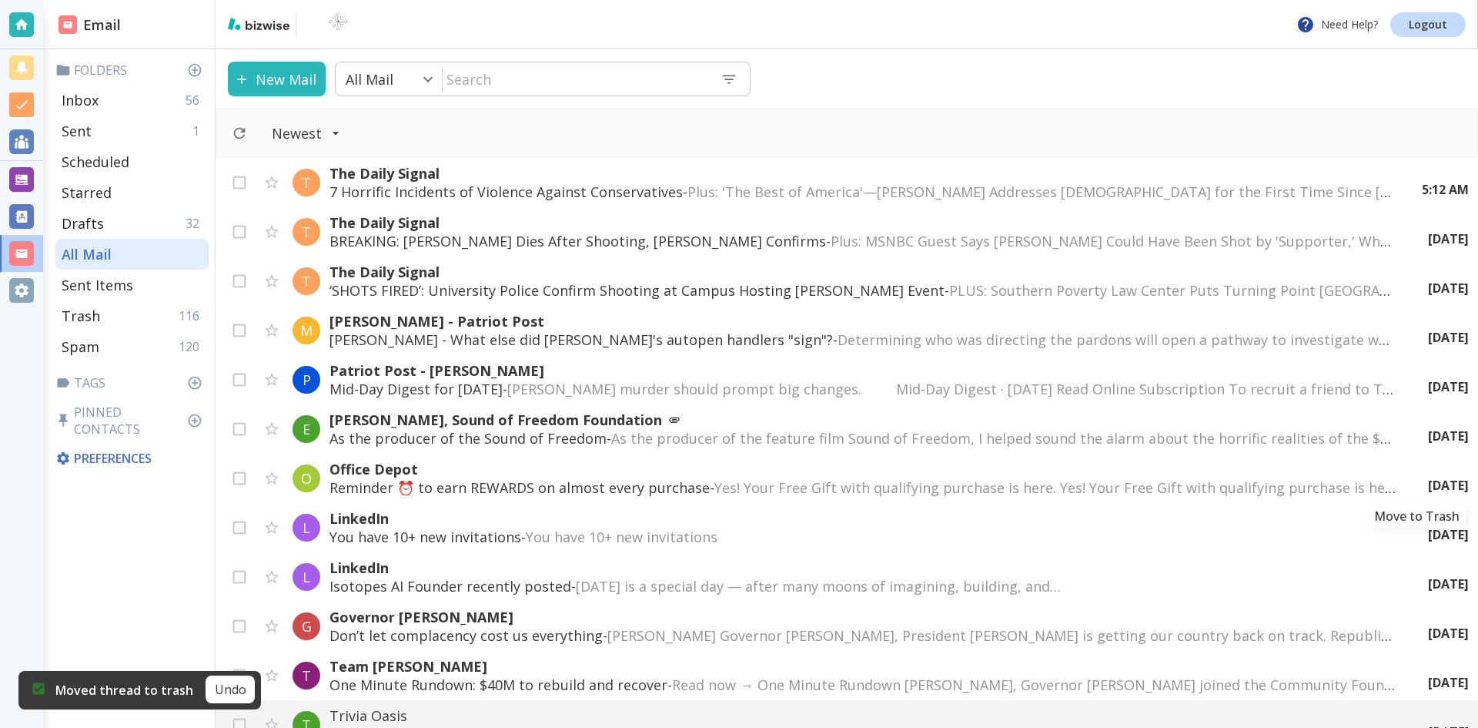
click at [0, 0] on icon "Move to Trash" at bounding box center [0, 0] width 0 height 0
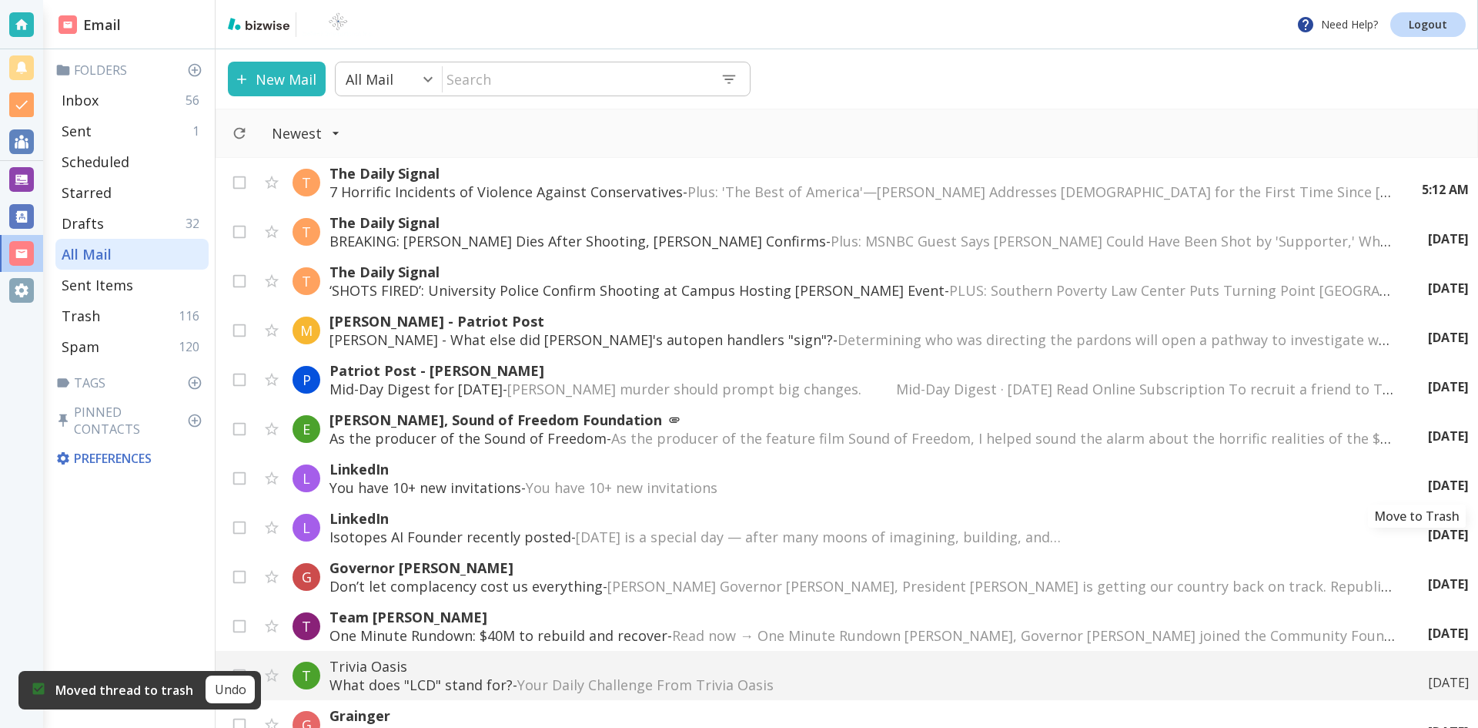
click at [0, 0] on icon "Move to Trash" at bounding box center [0, 0] width 0 height 0
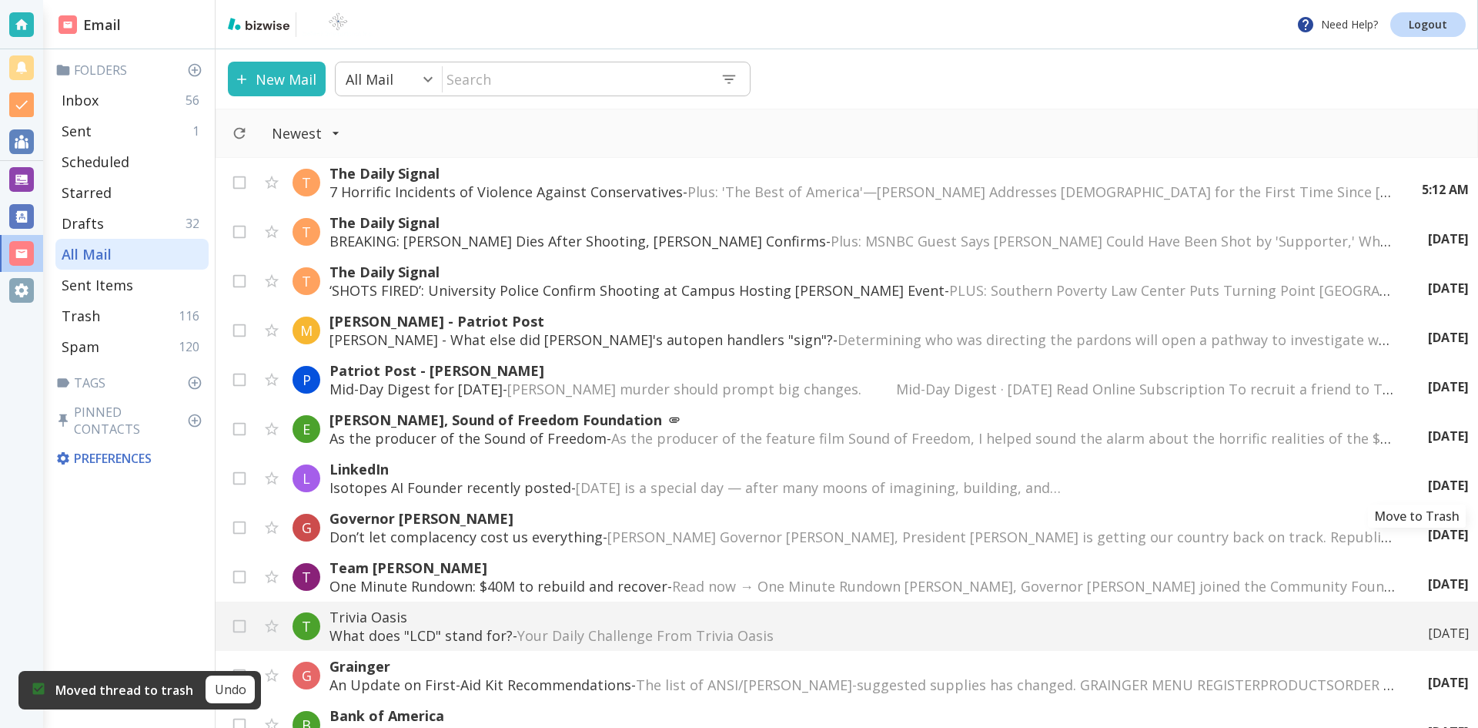
click at [0, 0] on icon "Move to Trash" at bounding box center [0, 0] width 0 height 0
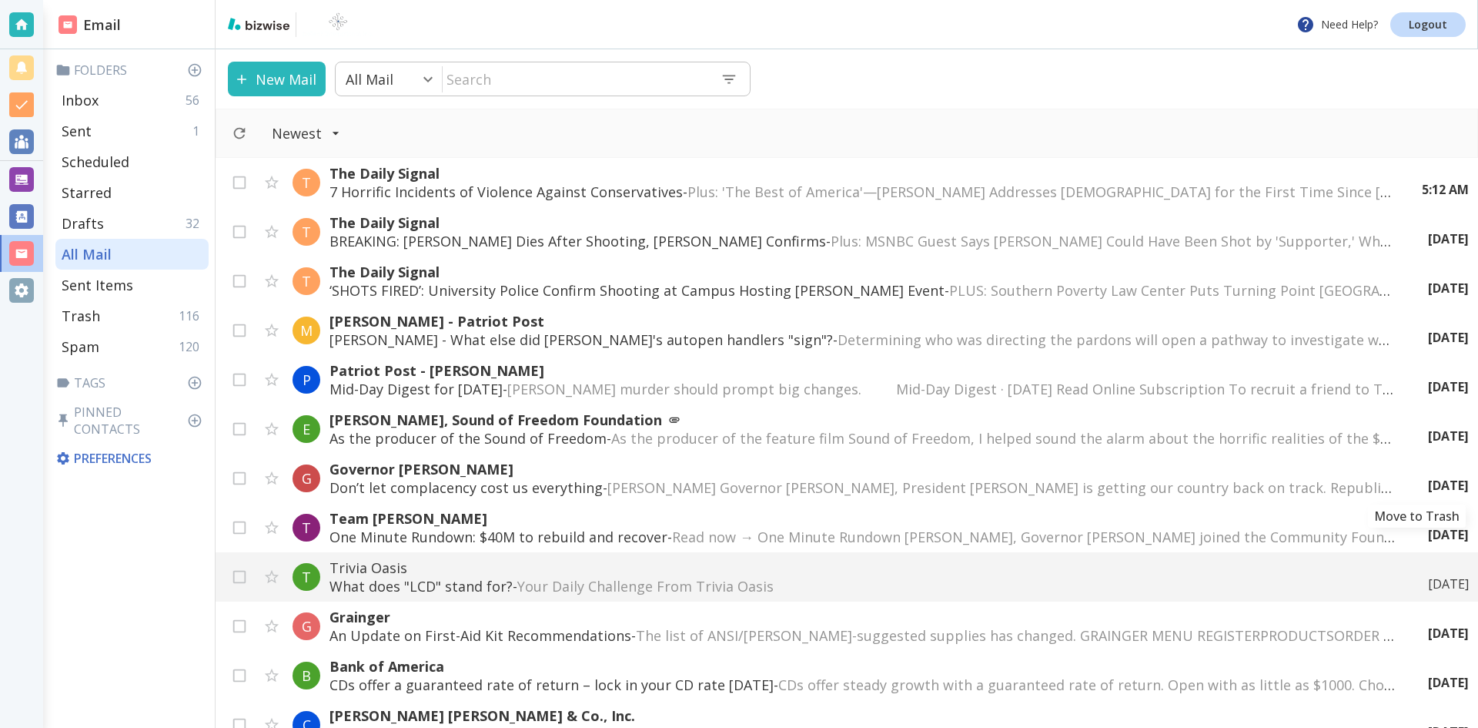
click at [0, 0] on icon "Move to Trash" at bounding box center [0, 0] width 0 height 0
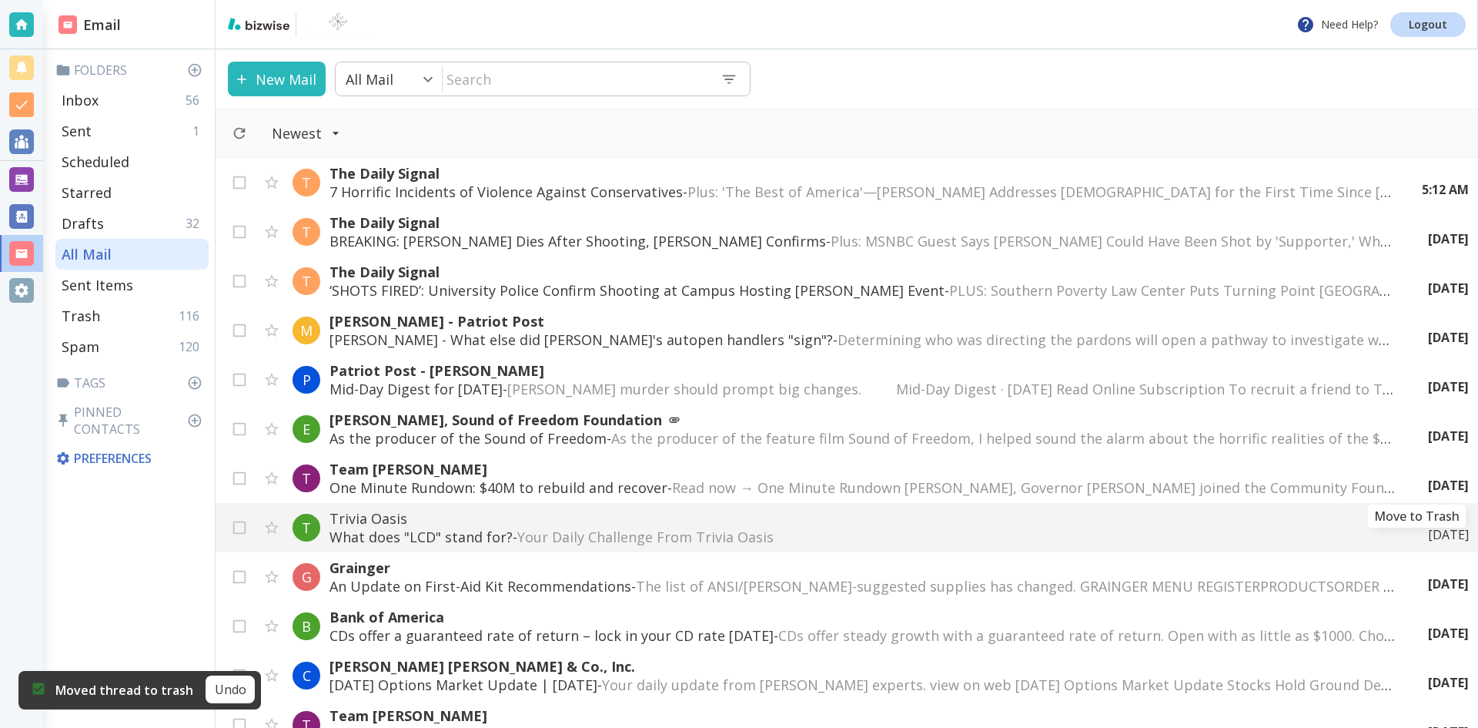
click at [0, 0] on icon "Move to Trash" at bounding box center [0, 0] width 0 height 0
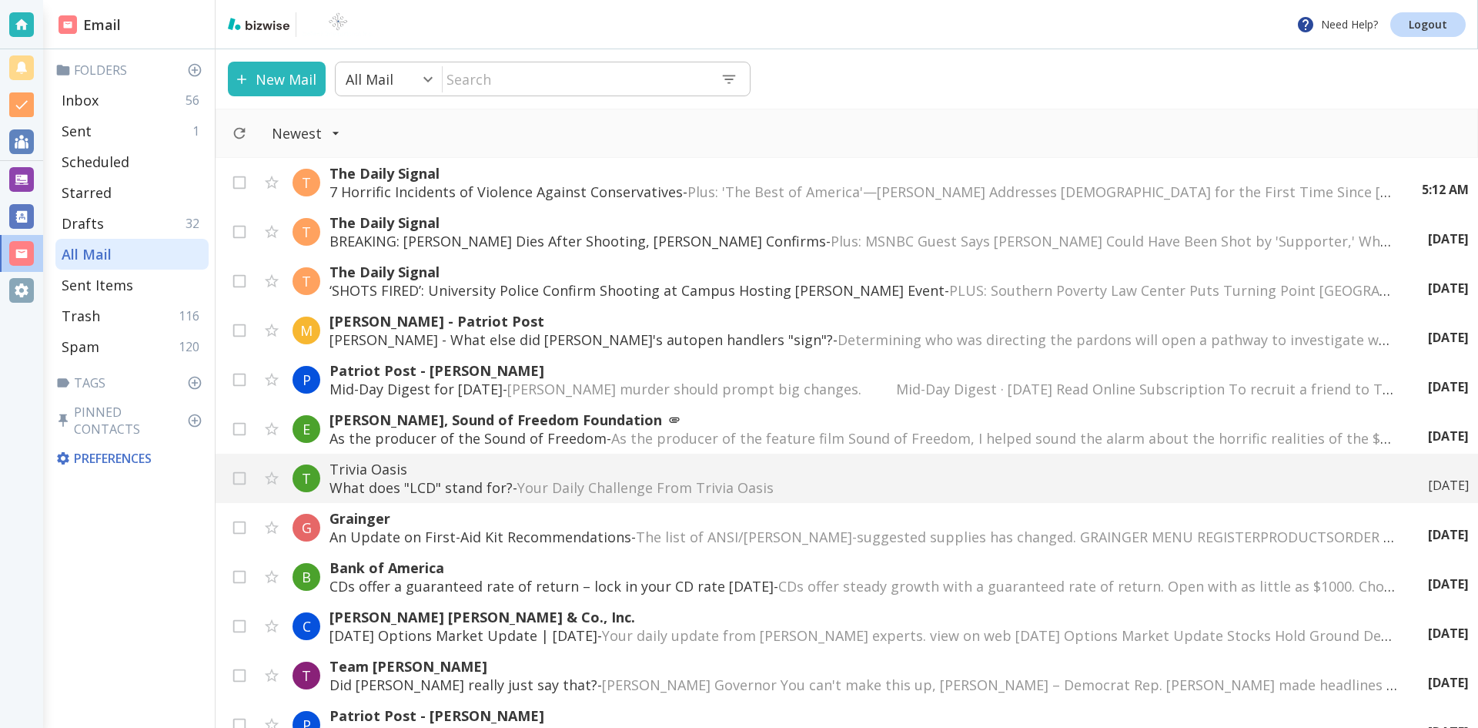
click at [1416, 480] on div "[DATE]" at bounding box center [1442, 485] width 53 height 17
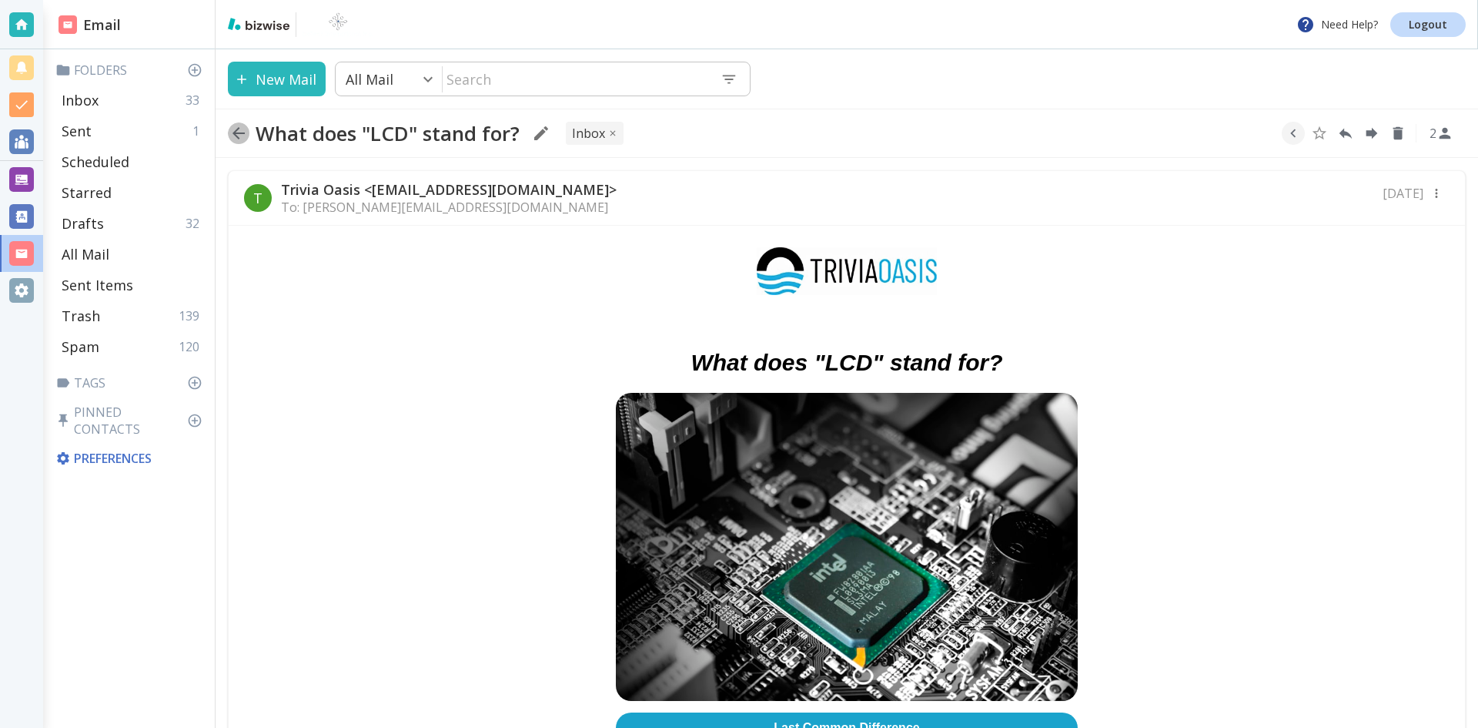
click at [240, 131] on icon "button" at bounding box center [238, 133] width 18 height 18
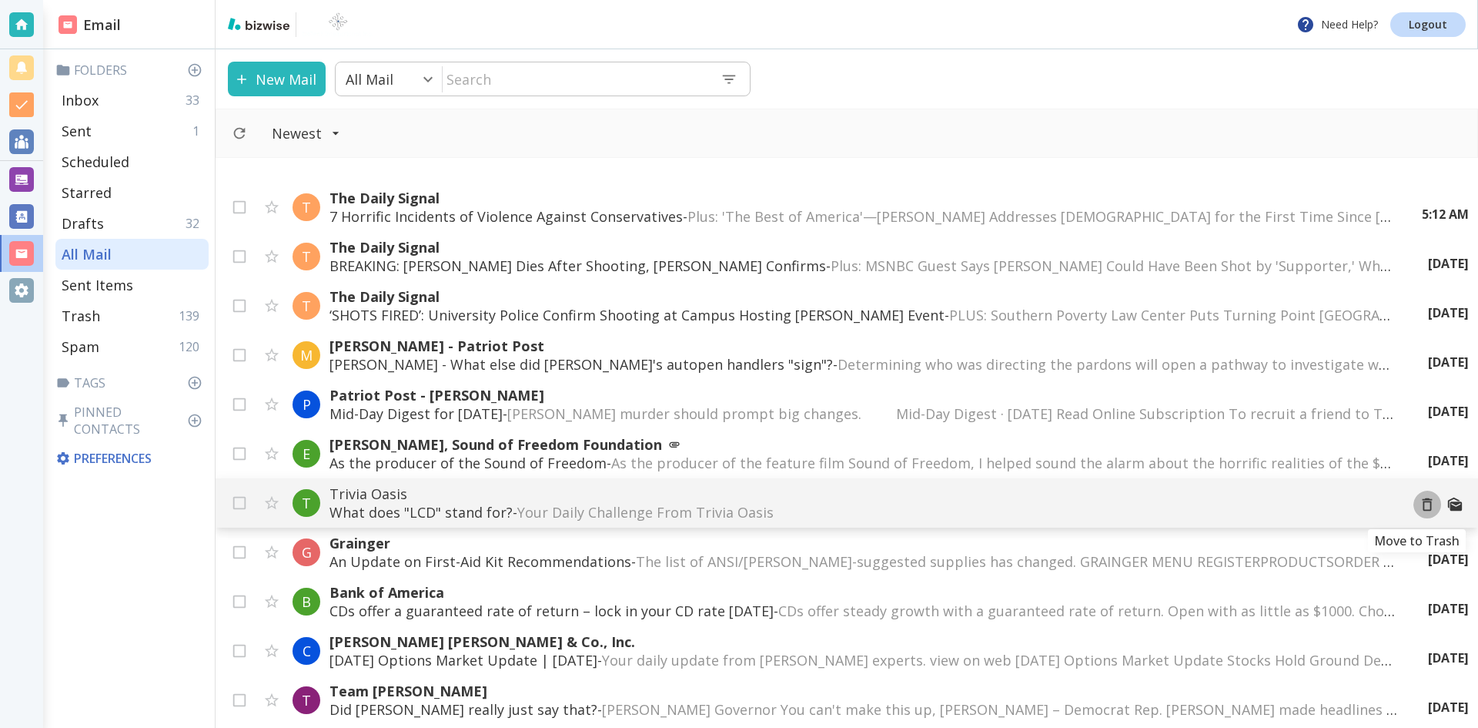
click at [1419, 504] on icon "Move to Trash" at bounding box center [1427, 504] width 17 height 17
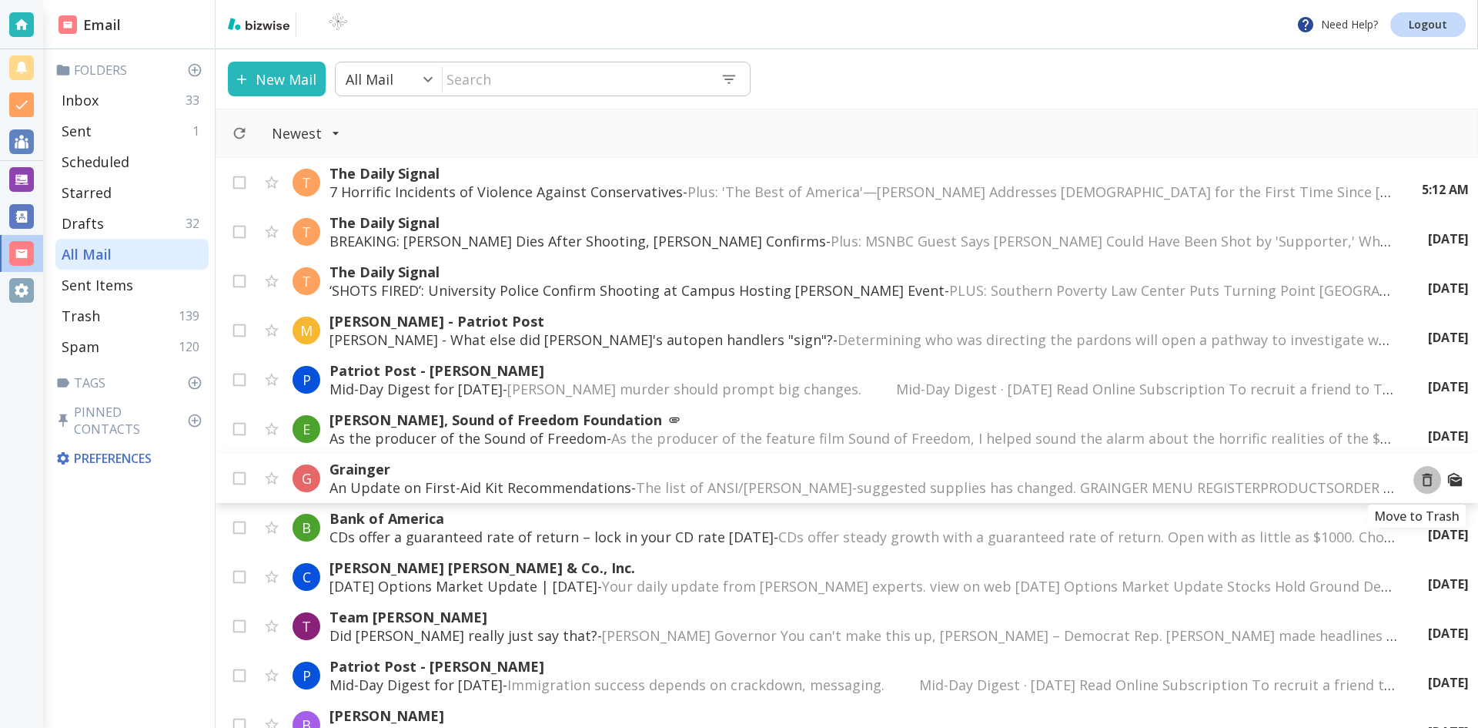
click at [1419, 480] on icon "Move to Trash" at bounding box center [1427, 479] width 17 height 17
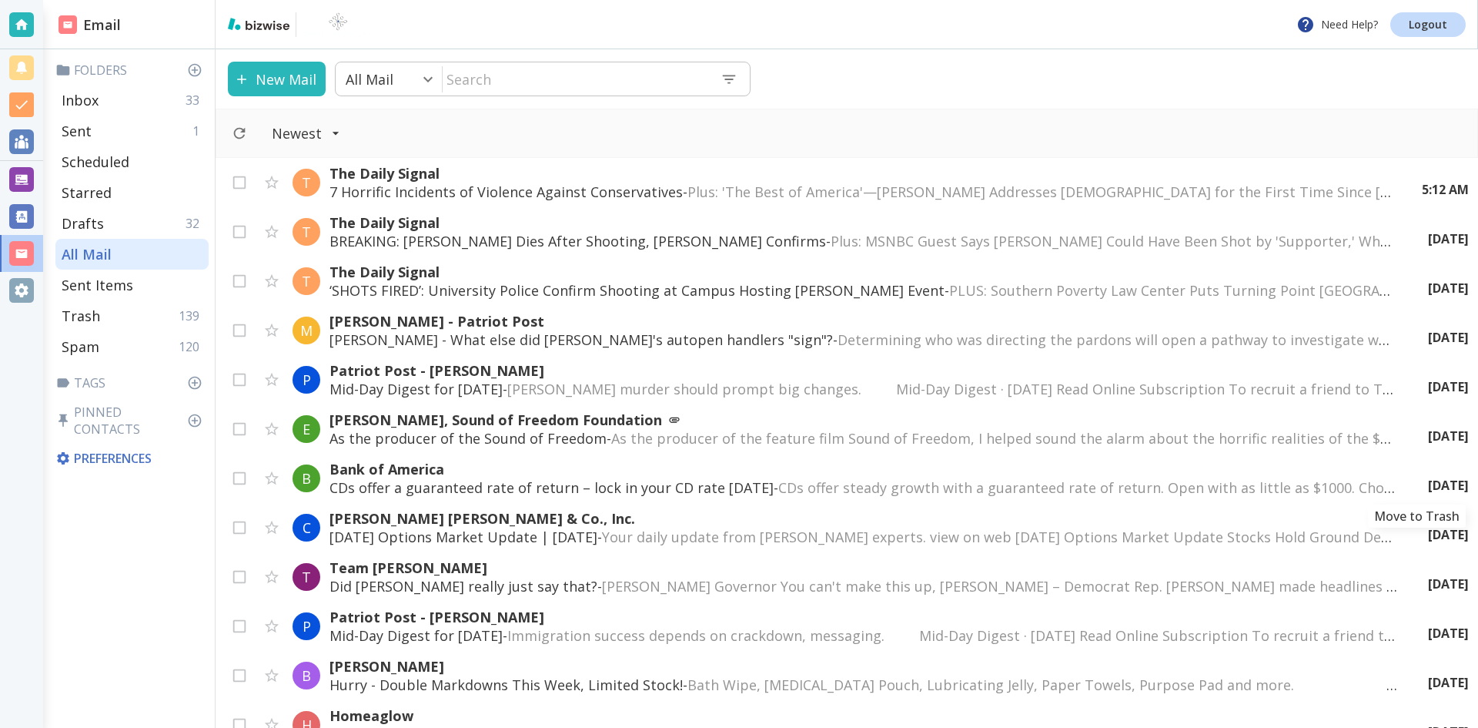
click at [0, 0] on icon "Move to Trash" at bounding box center [0, 0] width 0 height 0
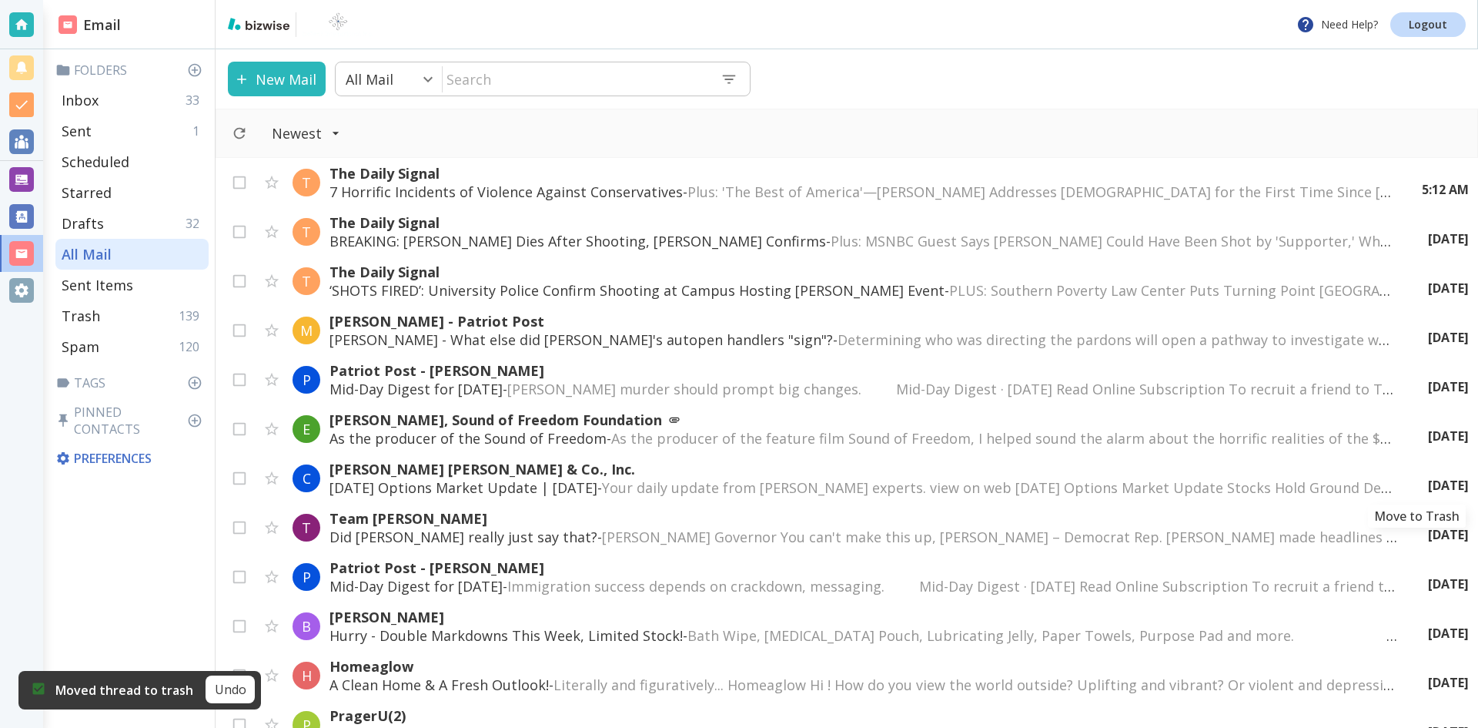
click at [0, 0] on icon "Move to Trash" at bounding box center [0, 0] width 0 height 0
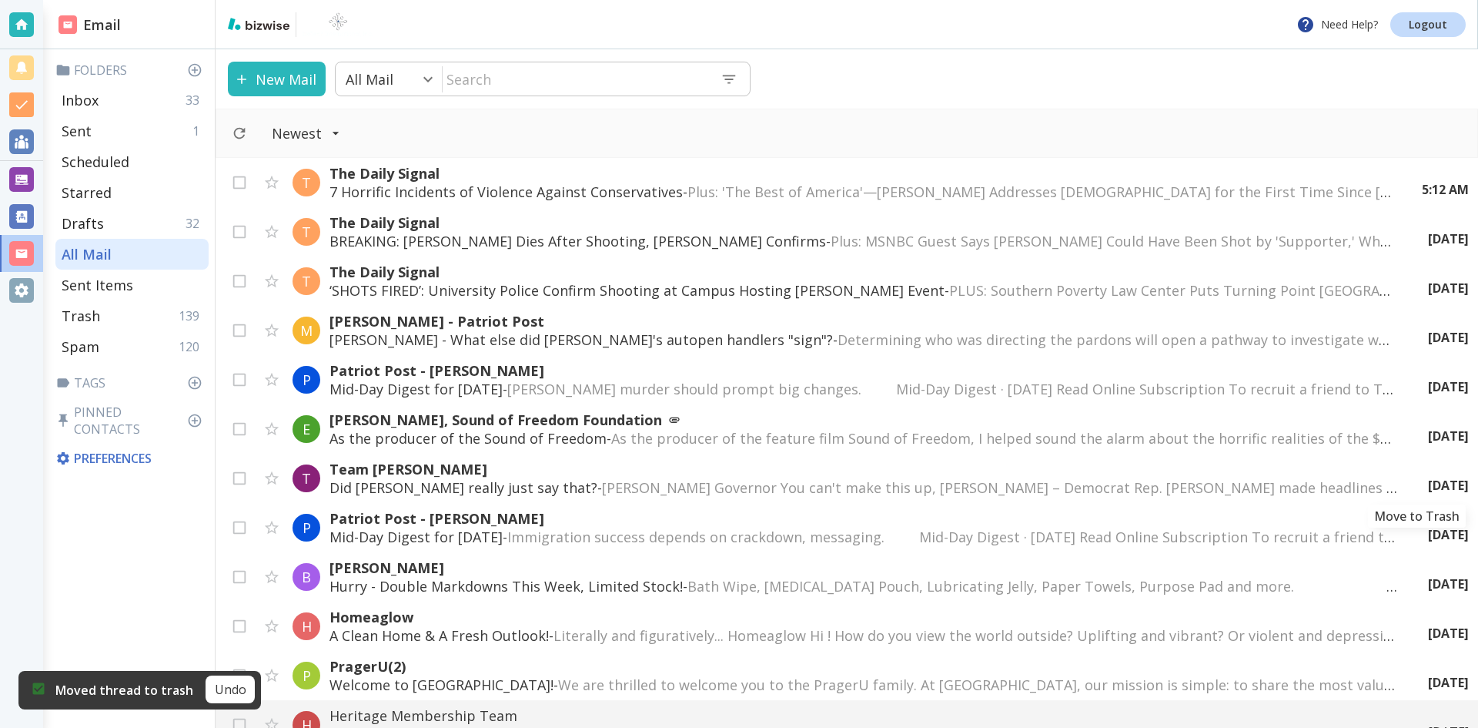
click at [0, 0] on icon "Move to Trash" at bounding box center [0, 0] width 0 height 0
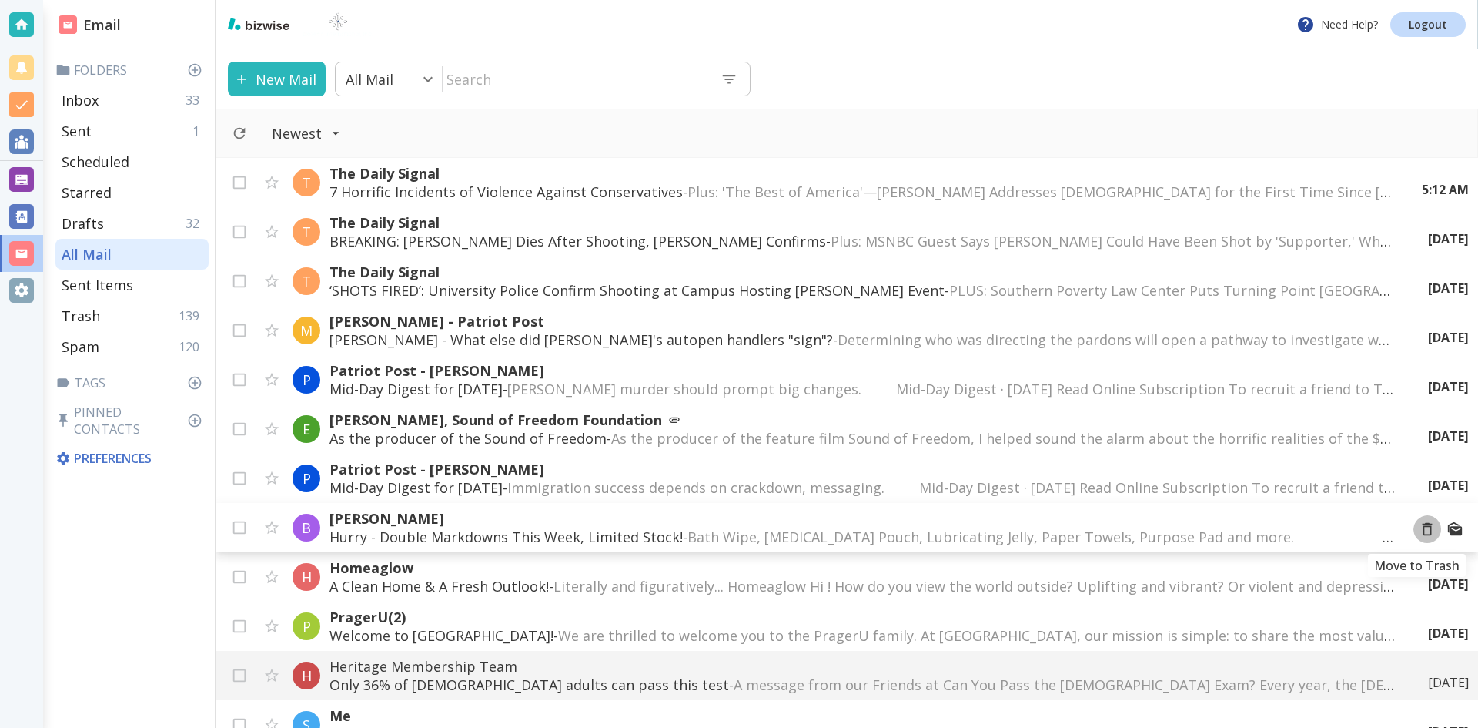
click at [1419, 529] on icon "Move to Trash" at bounding box center [1427, 528] width 17 height 17
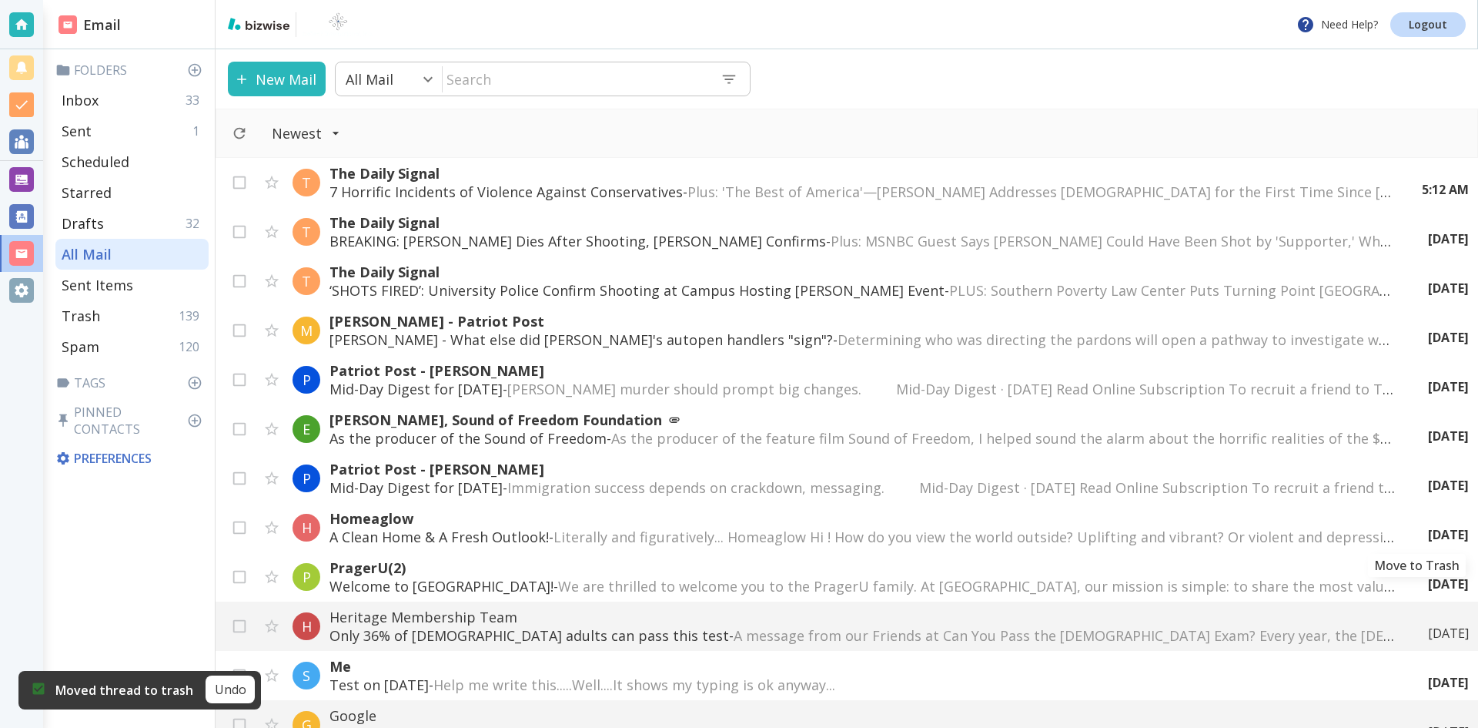
click at [0, 0] on icon "Move to Trash" at bounding box center [0, 0] width 0 height 0
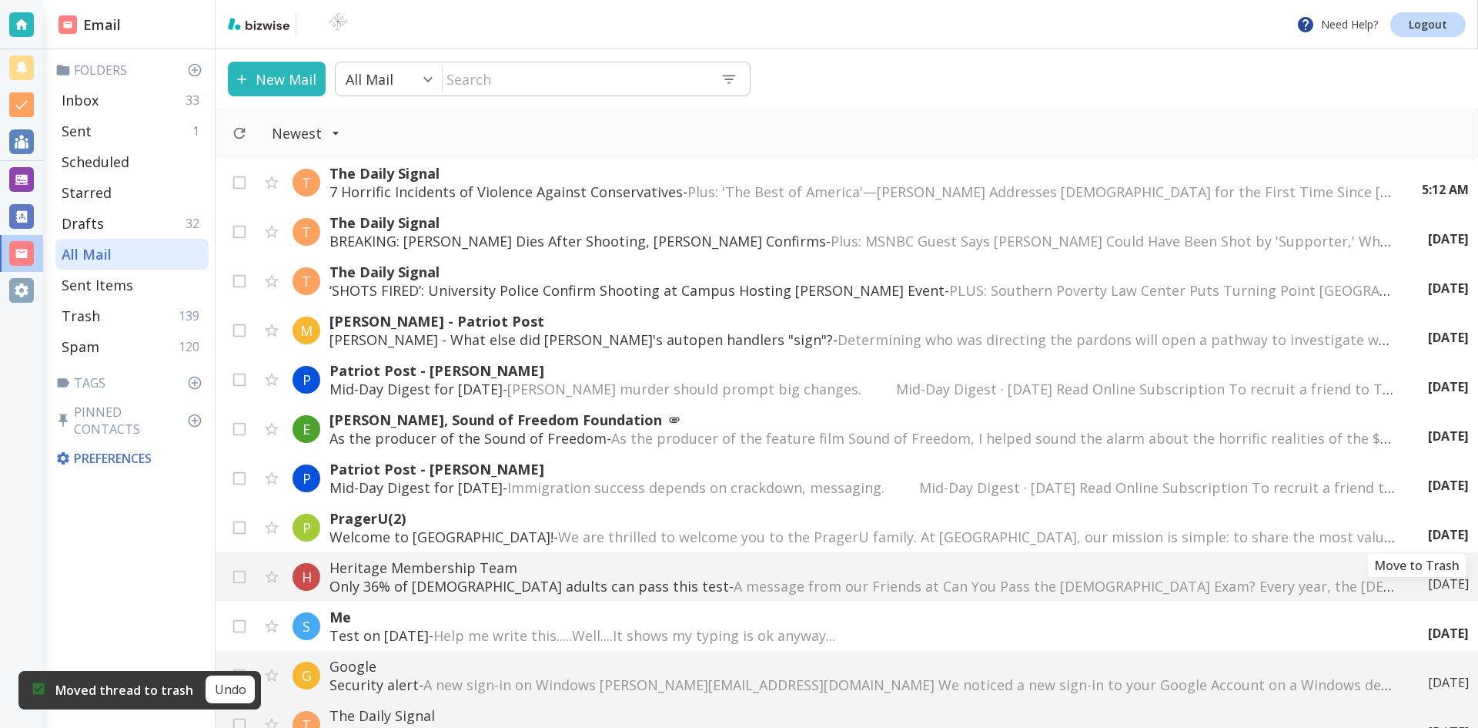
click at [0, 0] on icon "Move to Trash" at bounding box center [0, 0] width 0 height 0
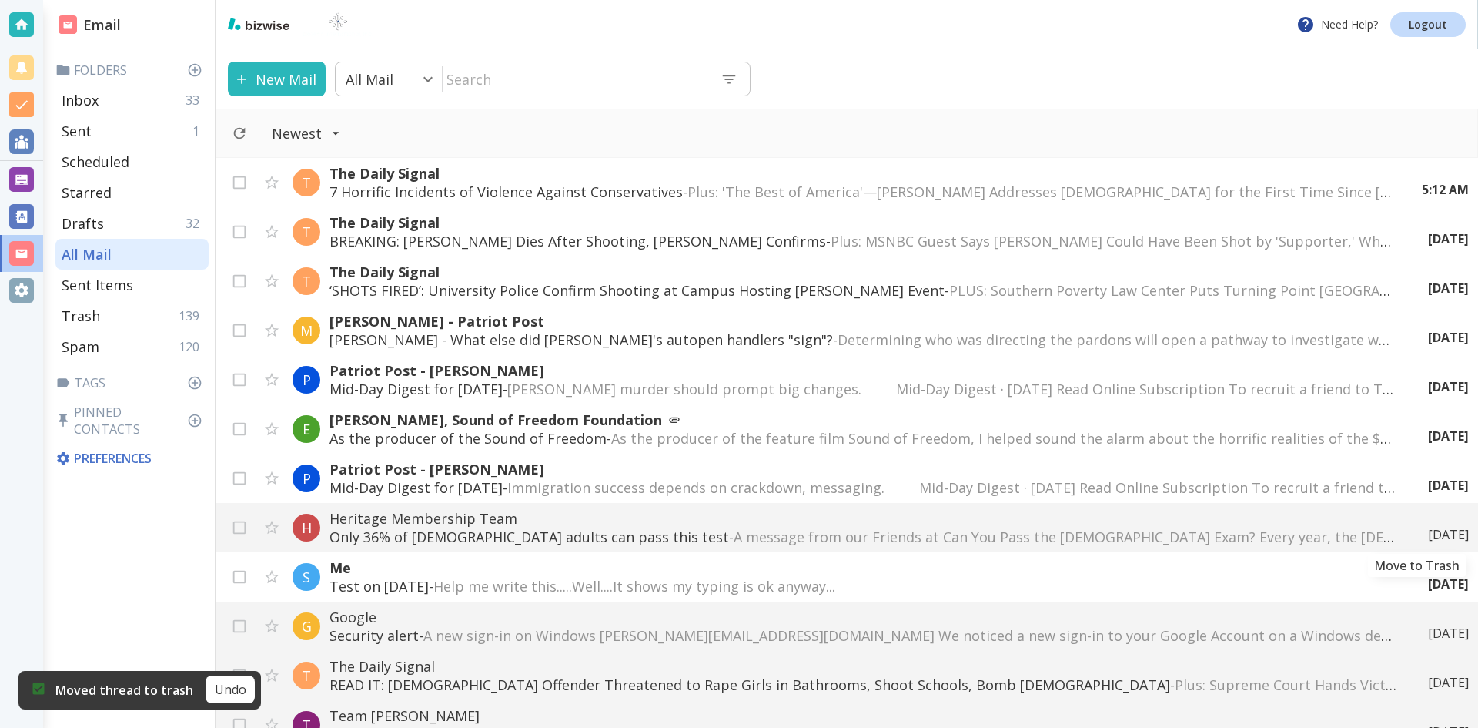
click at [0, 0] on icon "Move to Trash" at bounding box center [0, 0] width 0 height 0
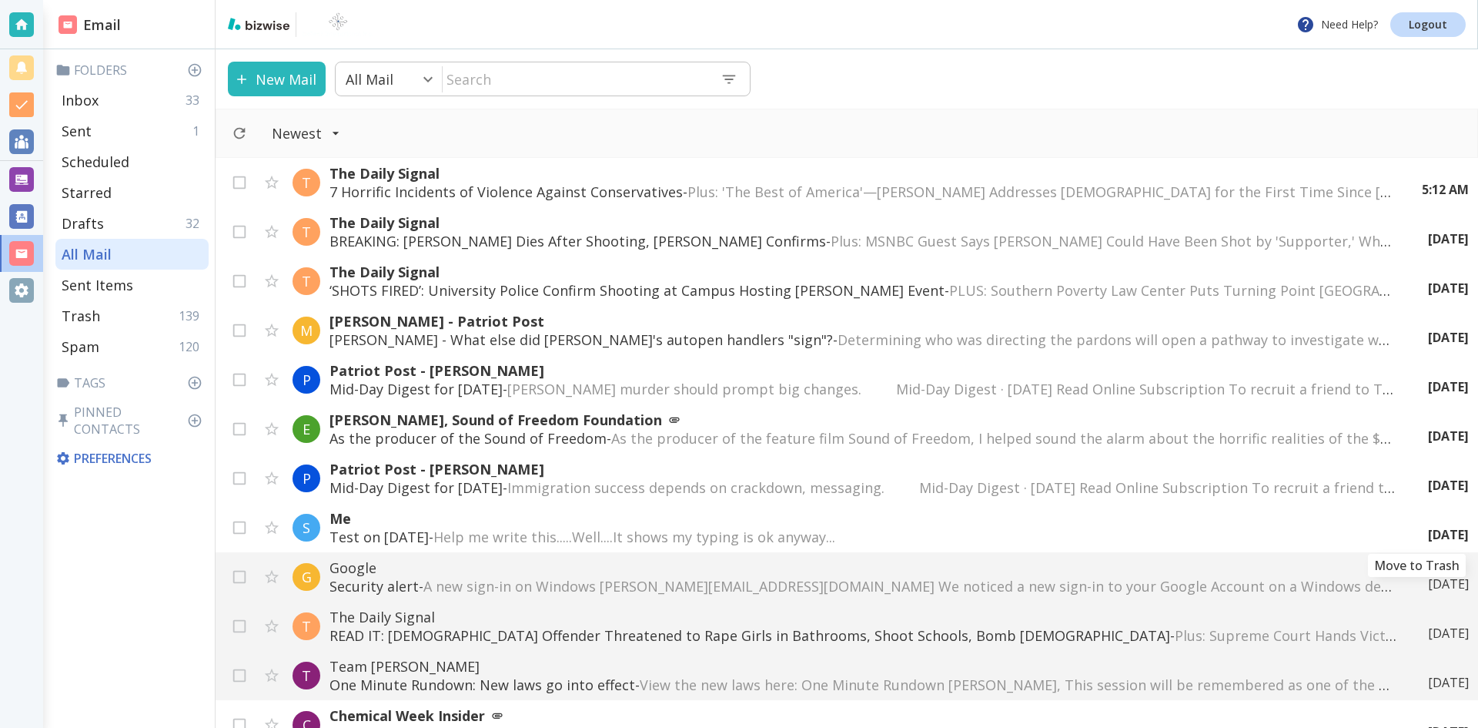
click at [0, 0] on icon "Move to Trash" at bounding box center [0, 0] width 0 height 0
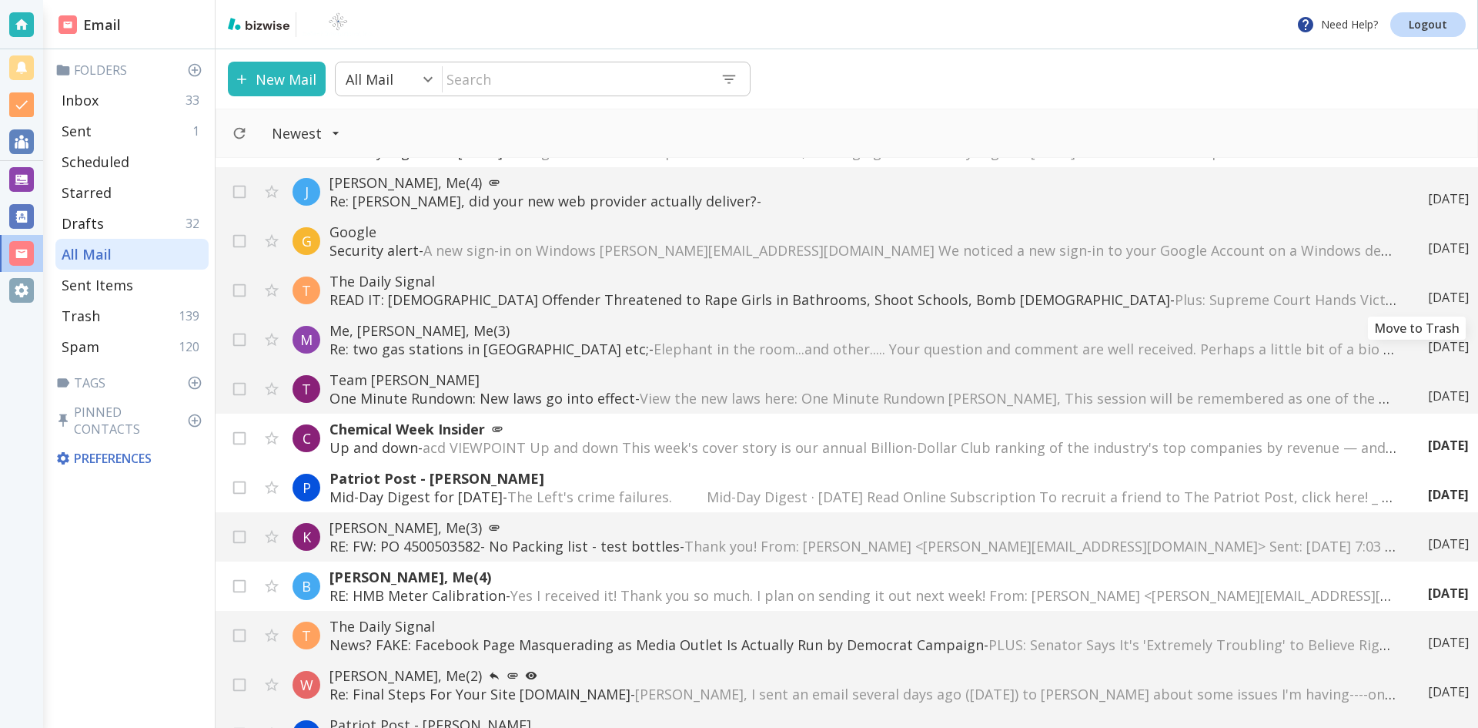
scroll to position [434, 0]
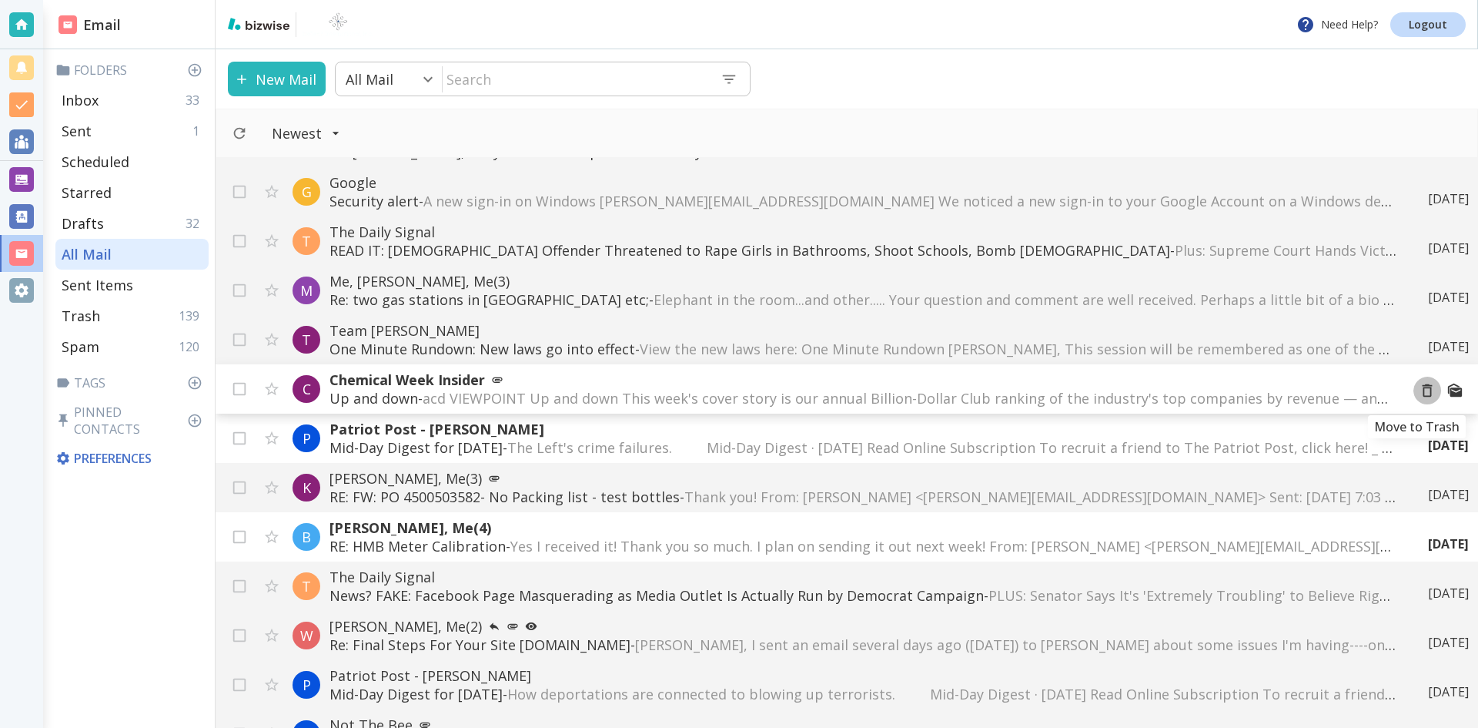
click at [1419, 390] on icon "Move to Trash" at bounding box center [1427, 390] width 17 height 17
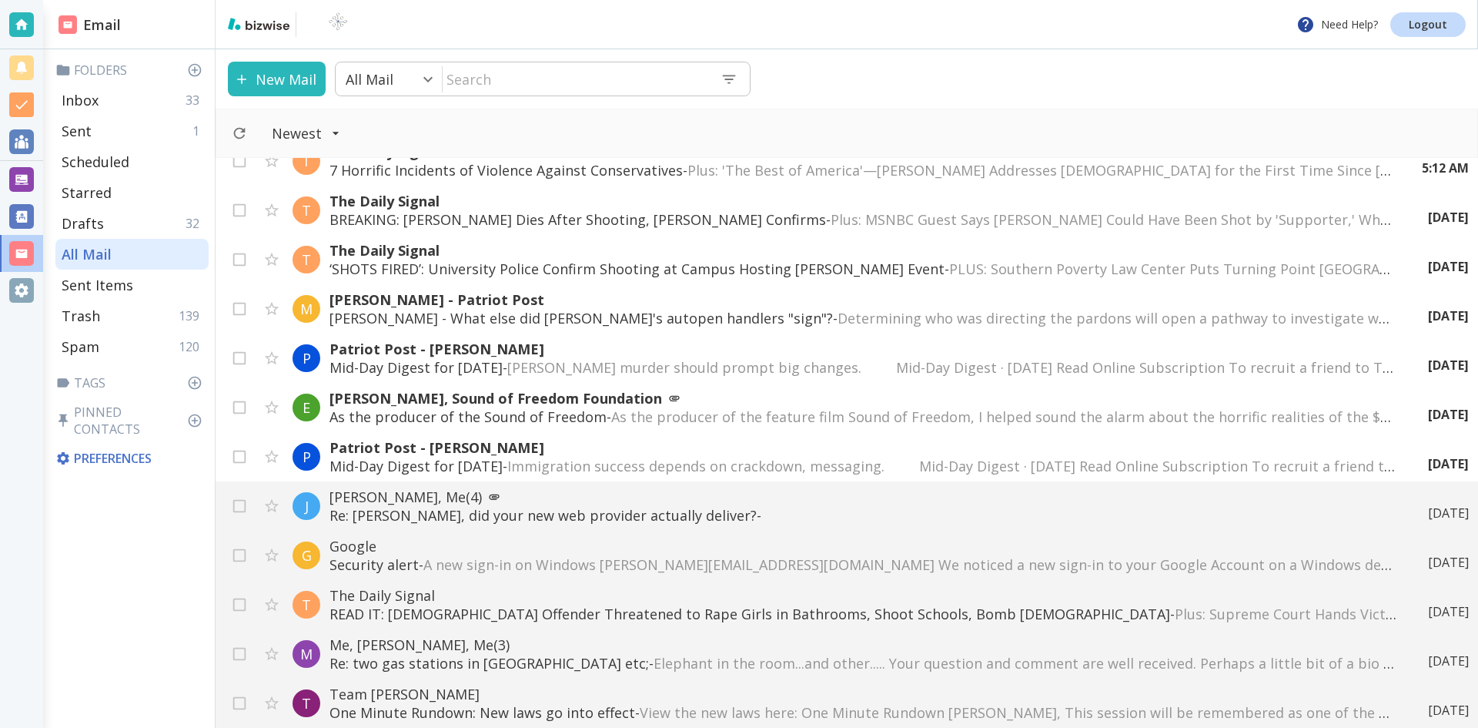
scroll to position [0, 0]
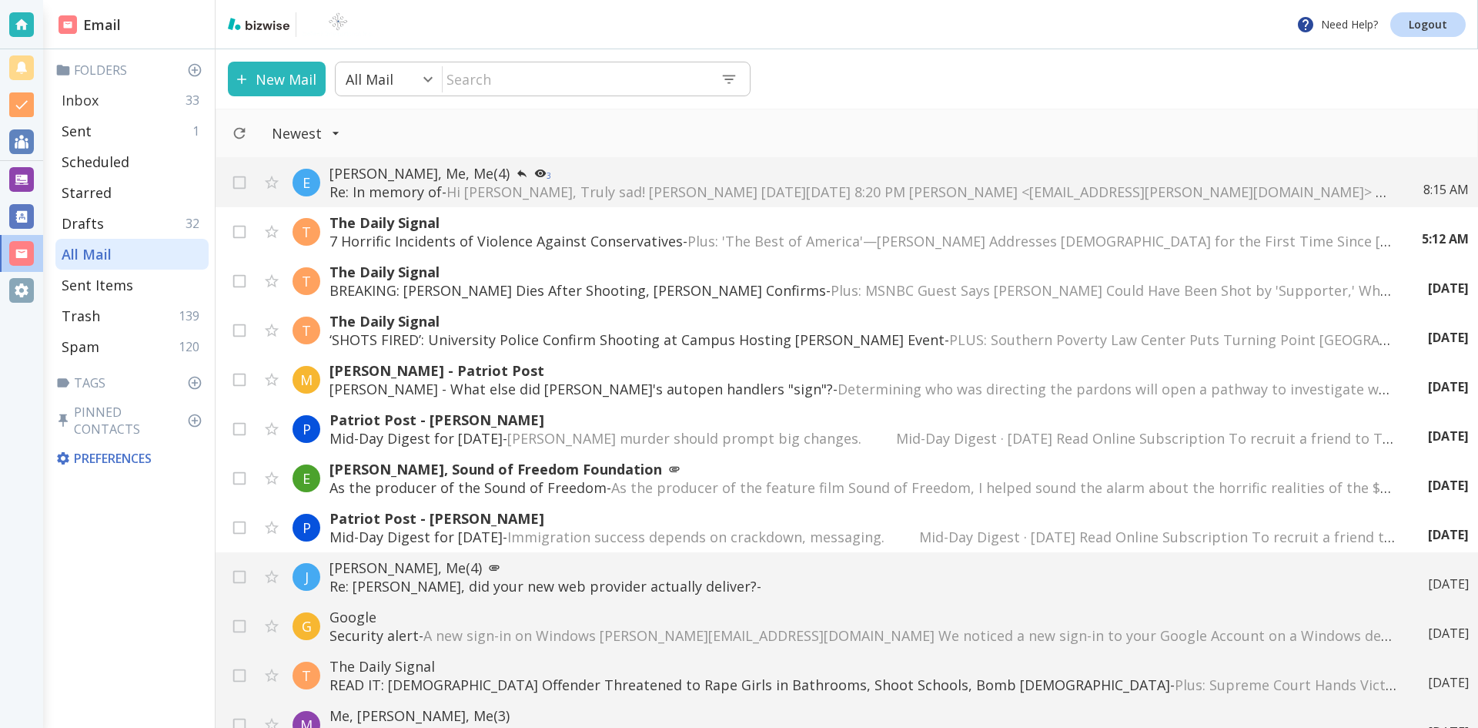
drag, startPoint x: 106, startPoint y: 95, endPoint x: 96, endPoint y: 95, distance: 10.0
click at [106, 95] on div "Inbox 33" at bounding box center [131, 100] width 153 height 31
type input "0"
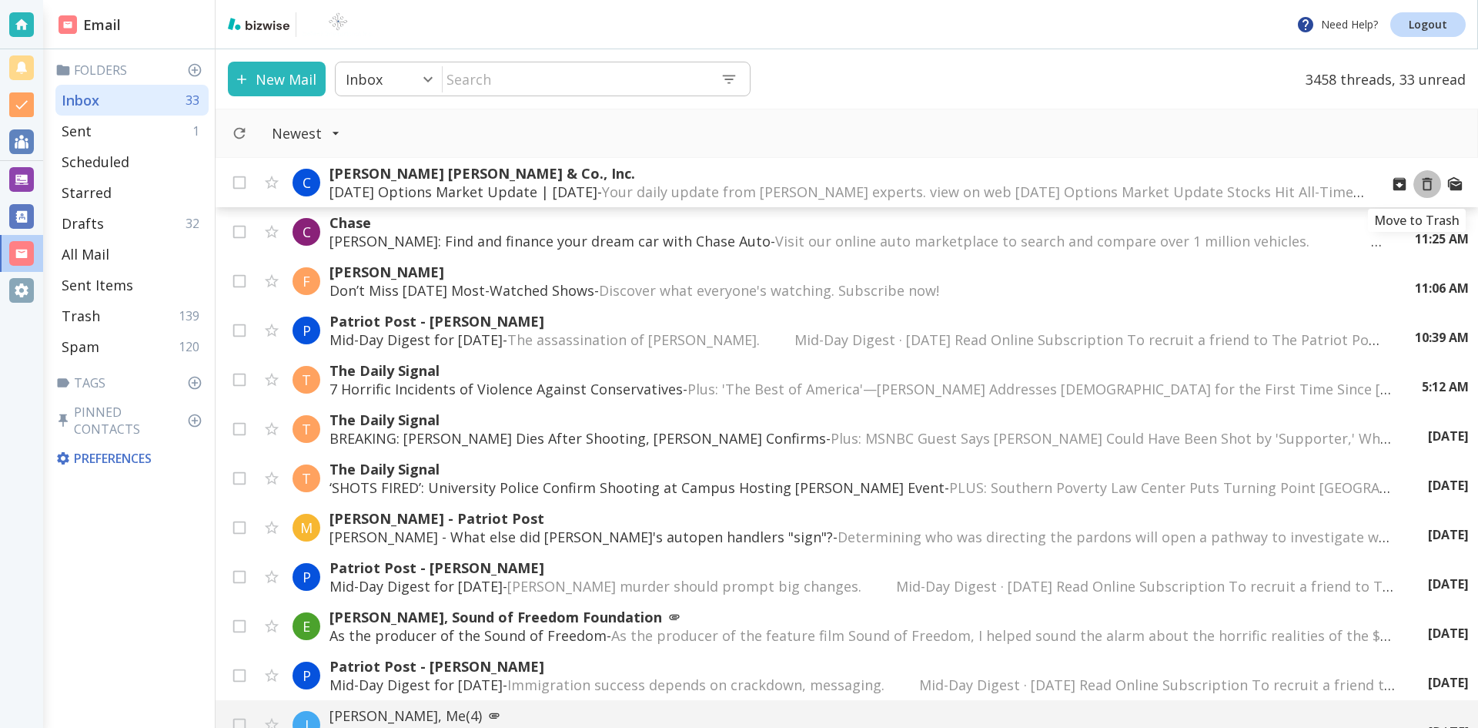
click at [1419, 184] on icon "Move to Trash" at bounding box center [1427, 184] width 17 height 17
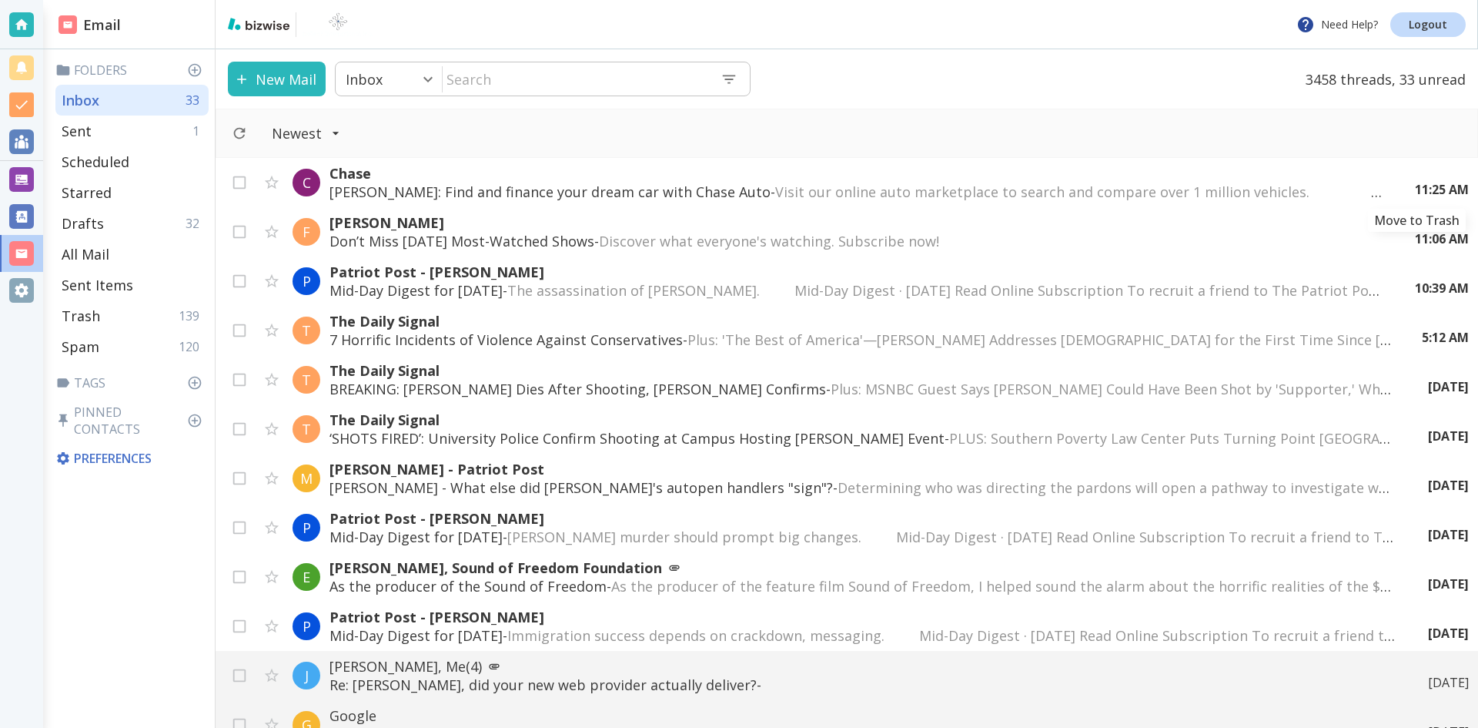
click at [1415, 184] on div "11:25 AM" at bounding box center [1436, 189] width 66 height 17
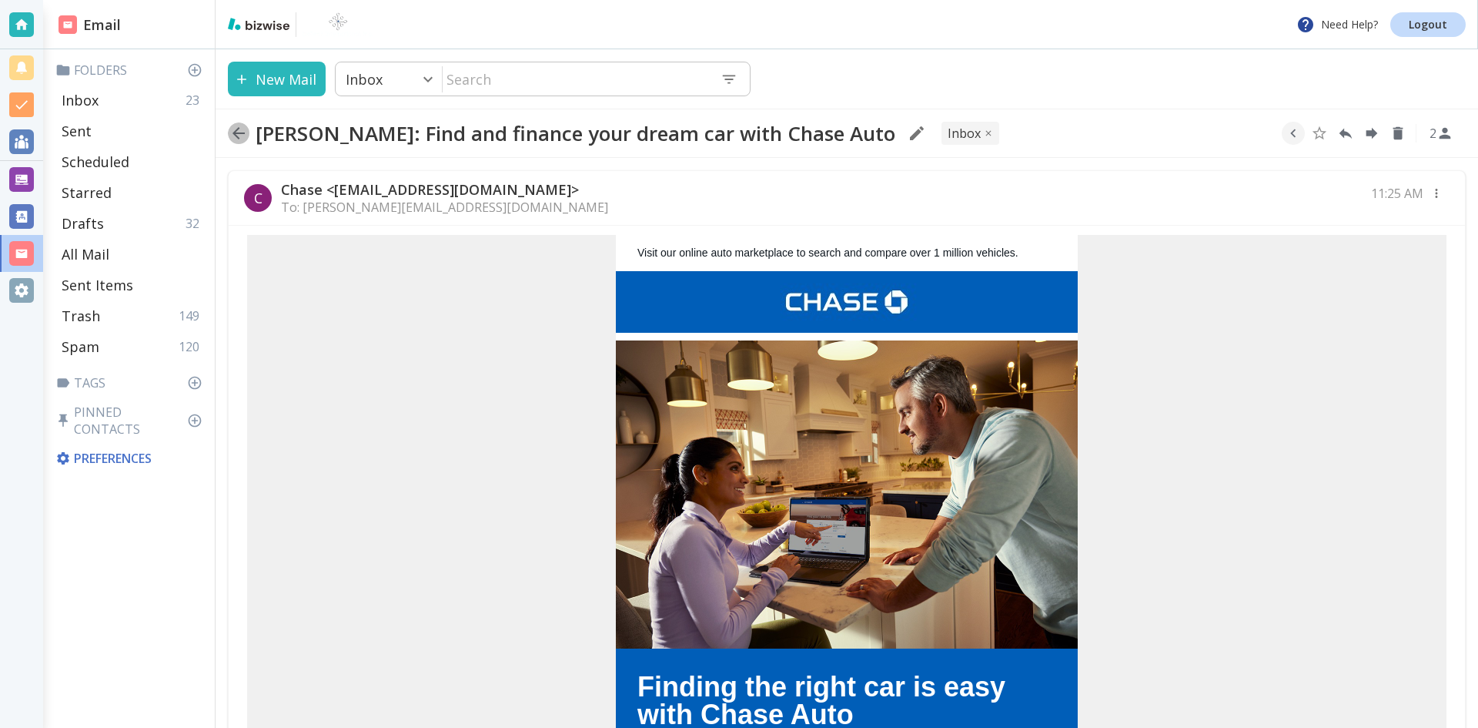
click at [236, 129] on icon "button" at bounding box center [238, 133] width 18 height 18
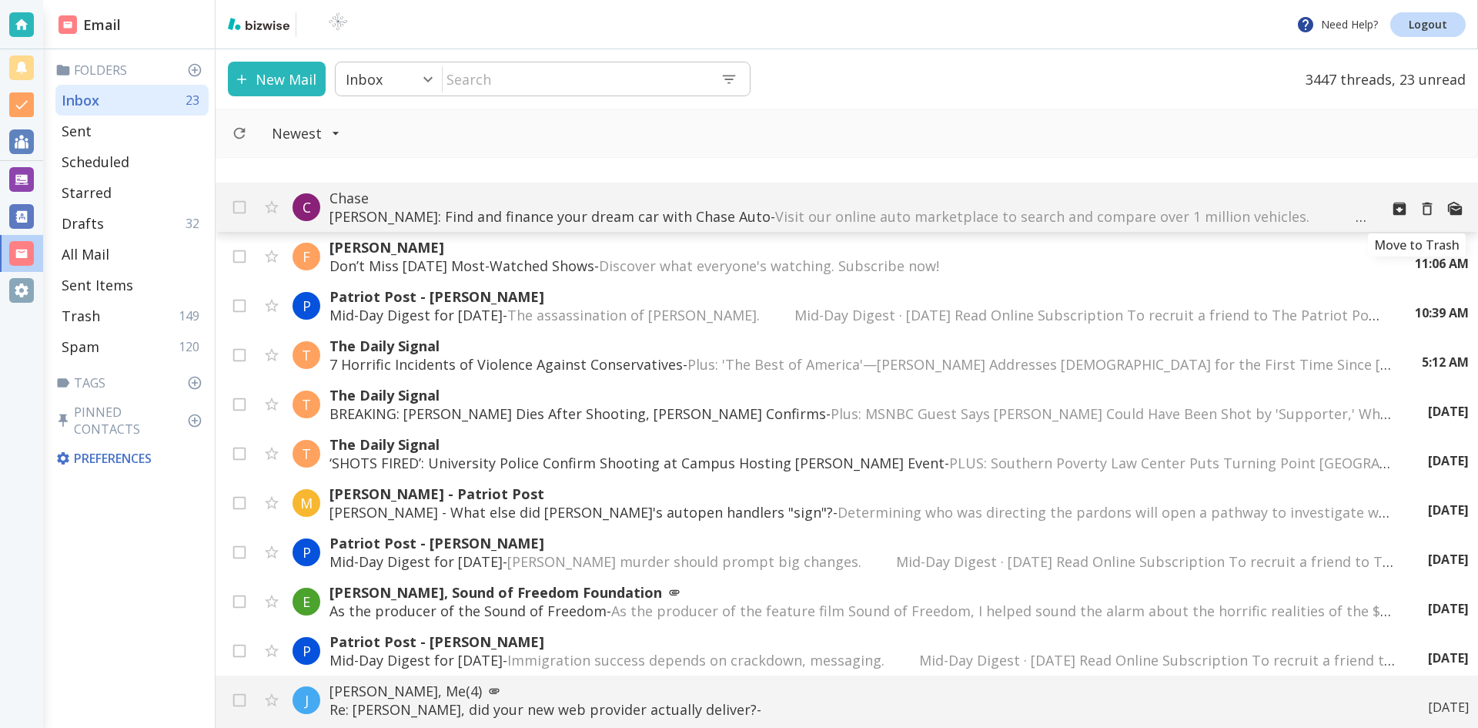
click at [1419, 207] on icon "Move to Trash" at bounding box center [1427, 208] width 17 height 17
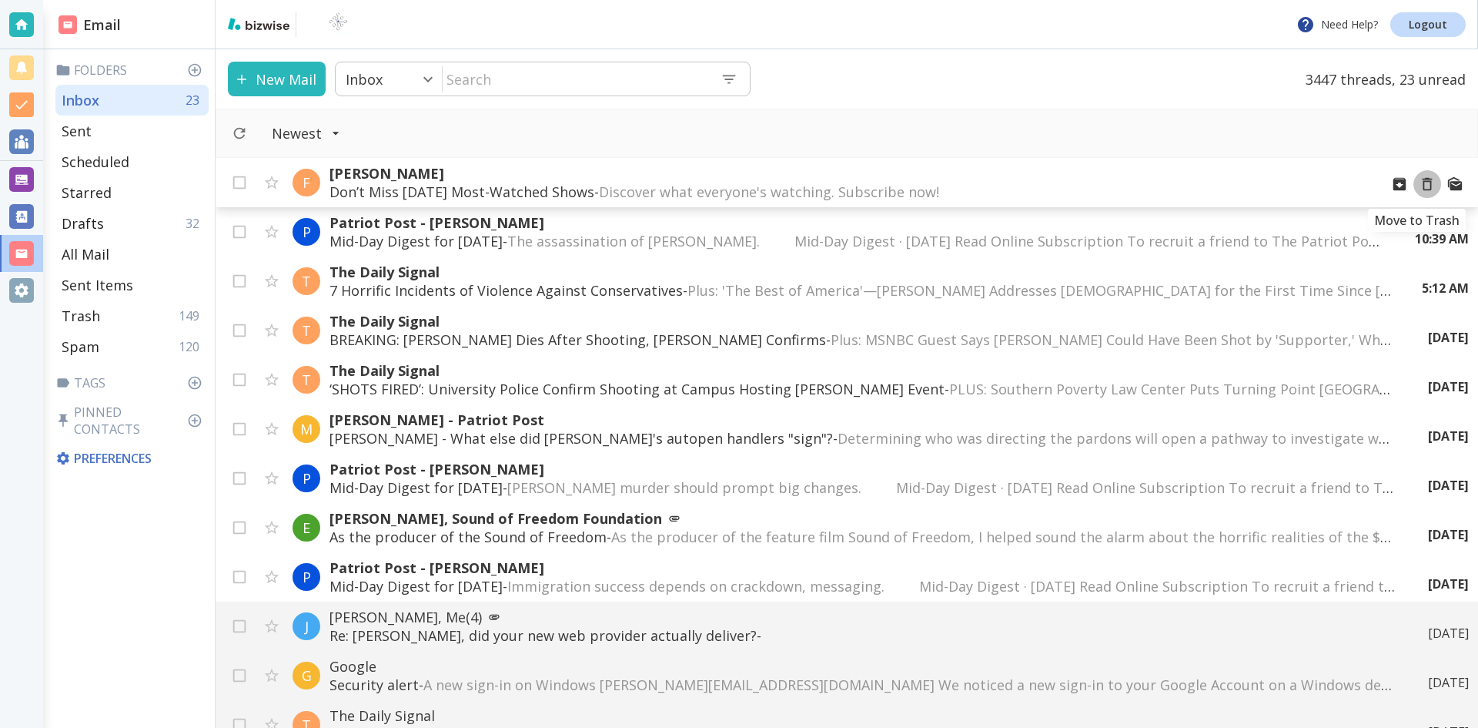
click at [1419, 183] on icon "Move to Trash" at bounding box center [1427, 184] width 17 height 17
